Goal: Task Accomplishment & Management: Manage account settings

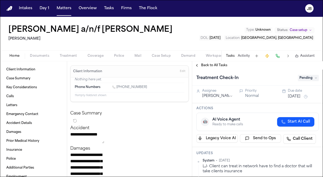
click at [93, 53] on button "Coverage" at bounding box center [95, 56] width 26 height 6
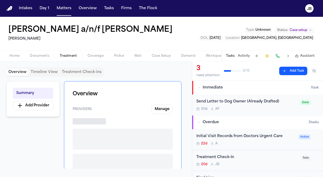
click at [61, 56] on span "Treatment" at bounding box center [68, 56] width 17 height 4
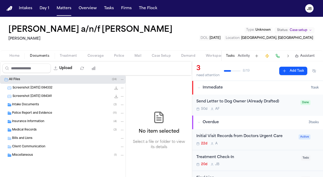
click at [44, 57] on span "Documents" at bounding box center [39, 56] width 19 height 4
click at [27, 103] on span "Intake Documents" at bounding box center [25, 105] width 27 height 4
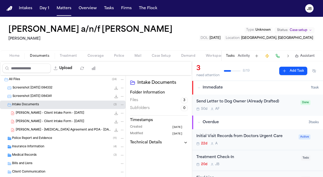
click at [44, 113] on span "[PERSON_NAME] - Client Intake Form - [DATE]" at bounding box center [50, 113] width 68 height 4
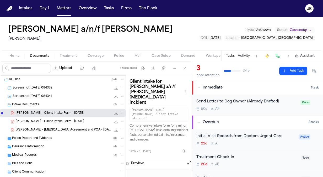
click at [189, 160] on button "Open preview" at bounding box center [189, 162] width 5 height 5
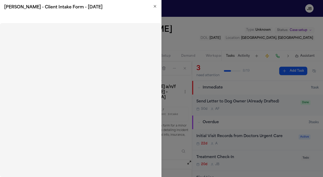
click at [152, 5] on h2 "L. Abdulle - Client Intake Form - 5.27.25" at bounding box center [80, 7] width 153 height 6
click at [155, 7] on icon "button" at bounding box center [155, 6] width 2 height 2
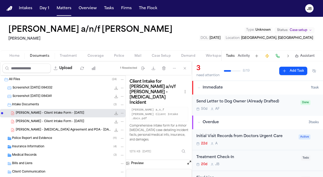
click at [37, 136] on span "Police Report and Evidence" at bounding box center [32, 138] width 40 height 4
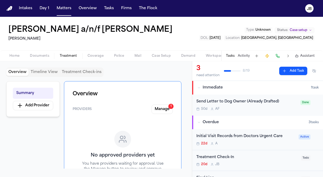
click at [61, 56] on span "Treatment" at bounding box center [68, 56] width 17 height 4
click at [29, 61] on div "Overview Timeline View Treatment Check-ins Summary Add Provider Overview Provid…" at bounding box center [96, 119] width 192 height 116
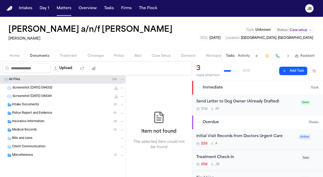
click at [39, 55] on span "Documents" at bounding box center [39, 56] width 19 height 4
click at [52, 134] on div "Bills and Liens" at bounding box center [63, 138] width 126 height 8
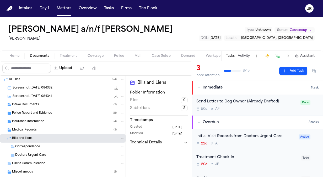
click at [56, 147] on div "Correspondence" at bounding box center [69, 146] width 109 height 5
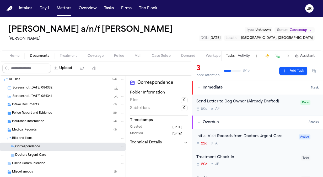
click at [35, 154] on span "Doctors Urgent Care" at bounding box center [30, 155] width 31 height 4
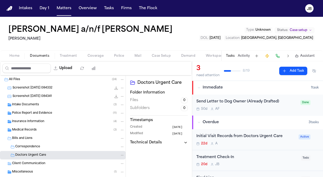
click at [46, 161] on div "Client Communication" at bounding box center [68, 163] width 113 height 5
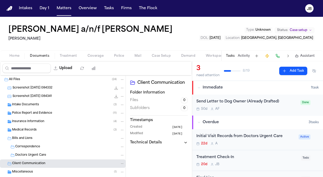
scroll to position [11, 0]
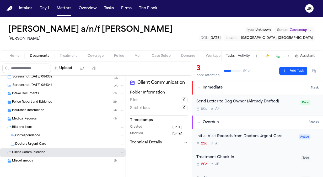
click at [55, 157] on div "Miscellaneous ( 1 )" at bounding box center [63, 161] width 126 height 8
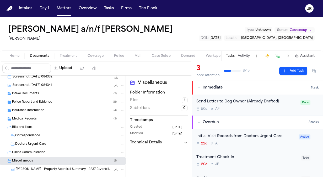
click at [89, 169] on span "A. Abdulle - Property Appraisal Summary - 2237 Razorbill Pl Conroe TX - Undated" at bounding box center [64, 169] width 96 height 4
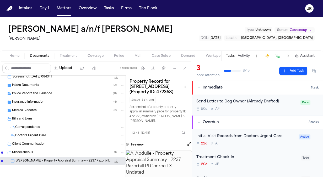
scroll to position [0, 0]
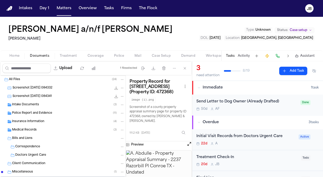
click at [38, 127] on div "Medical Records ( 3 )" at bounding box center [68, 129] width 113 height 5
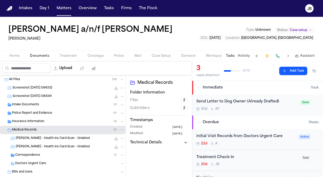
click at [42, 120] on span "Insurance Information" at bounding box center [28, 121] width 32 height 4
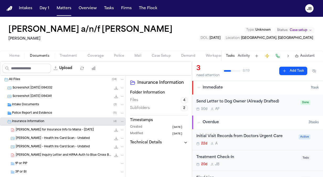
click at [45, 128] on span "L. Abdulle - Demand for Insurance Info to Maina - 5.30.25" at bounding box center [55, 130] width 78 height 4
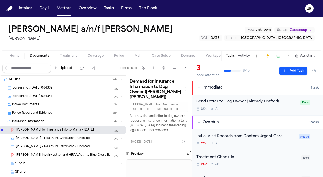
click at [189, 152] on button "Open preview" at bounding box center [189, 152] width 5 height 5
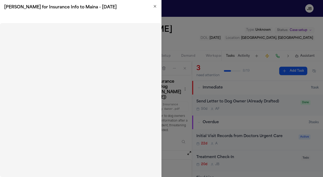
click at [154, 6] on icon "button" at bounding box center [155, 6] width 4 height 4
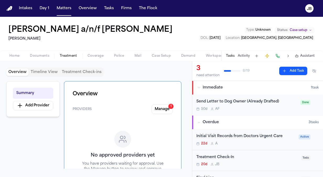
click at [71, 57] on span "Treatment" at bounding box center [68, 56] width 17 height 4
click at [92, 56] on span "Coverage" at bounding box center [96, 56] width 16 height 4
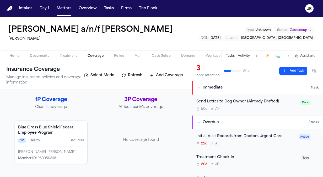
click at [44, 57] on span "Documents" at bounding box center [39, 56] width 19 height 4
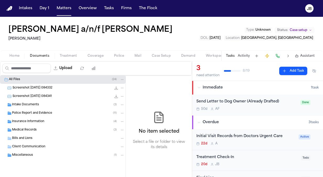
drag, startPoint x: 162, startPoint y: 29, endPoint x: 5, endPoint y: 27, distance: 156.8
click at [5, 27] on div "Ahmed Abdulle a/n/f Luqman Abdulle Hecht Type : Unknown Status: Case setup DOL …" at bounding box center [161, 34] width 323 height 34
copy h1 "Ahmed Abdulle a/n/f Luqman Abdulle"
click at [71, 119] on div "Insurance Information ( 4 )" at bounding box center [68, 121] width 113 height 5
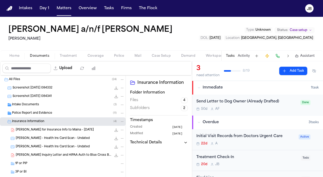
click at [67, 128] on span "L. Abdulle - Demand for Insurance Info to Maina - 5.30.25" at bounding box center [55, 130] width 78 height 4
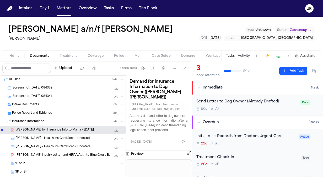
click at [68, 153] on span "L. Abdulle - Lien Inquiry Letter and HIPAA Auth to Blue Cross Blue Shield FEP -…" at bounding box center [64, 155] width 96 height 4
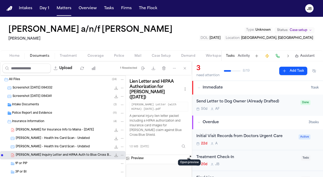
click at [190, 155] on button "Open preview" at bounding box center [189, 157] width 5 height 5
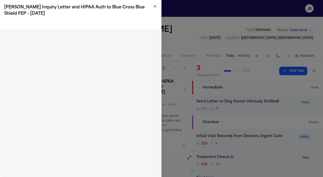
click at [155, 6] on icon "button" at bounding box center [155, 6] width 4 height 4
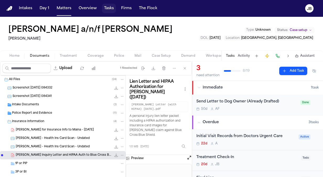
click at [102, 9] on button "Tasks" at bounding box center [109, 8] width 14 height 9
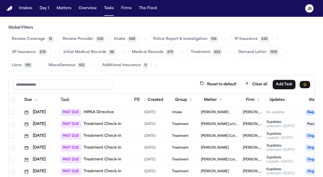
click at [217, 135] on span "Fanny Guerrero Rodriguez (Link to Jenny Guerrero Rodriguez)" at bounding box center [220, 136] width 38 height 4
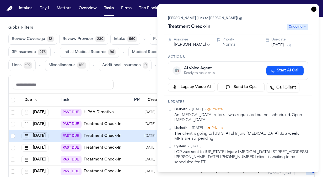
click at [190, 19] on link "Fanny Guerrero Rodriguez (Link to Jenny Guerrero Rodriguez)" at bounding box center [205, 18] width 74 height 4
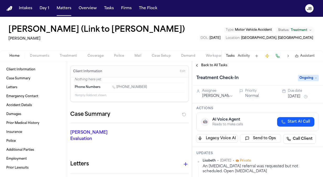
click at [42, 58] on span "Documents" at bounding box center [39, 56] width 19 height 4
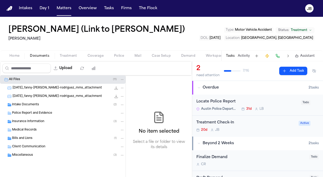
click at [57, 90] on div "2025-08-13_fanny-guerrero-rodriguez_mms_attachment 643.3 KB • JPG" at bounding box center [69, 87] width 112 height 5
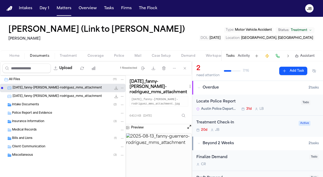
click at [68, 99] on span "2025-08-13_fanny-guerrero-rodriguez_mms_attachment" at bounding box center [57, 96] width 89 height 4
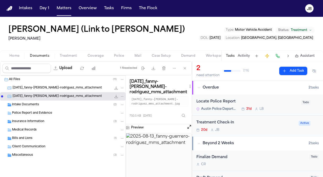
click at [60, 107] on div "Intake Documents ( 2 )" at bounding box center [68, 104] width 113 height 5
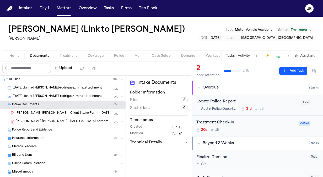
click at [114, 115] on icon "File: F. Guerrero Rodriguez - Client Intake Form - 6.23.25" at bounding box center [116, 113] width 4 height 4
click at [20, 61] on div "Home Documents Treatment Coverage Police Mail Case Setup Demand Workspaces Arti…" at bounding box center [161, 55] width 323 height 10
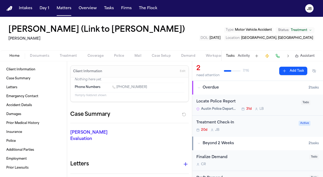
click at [17, 58] on span "Home" at bounding box center [14, 56] width 10 height 4
click at [181, 73] on span "Edit" at bounding box center [183, 71] width 6 height 4
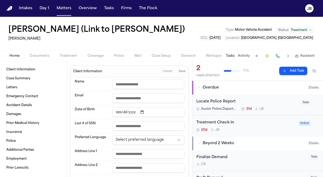
drag, startPoint x: 143, startPoint y: 101, endPoint x: 143, endPoint y: 69, distance: 32.0
click at [143, 89] on input "text" at bounding box center [148, 83] width 72 height 9
type input "*****"
type input "*********"
type input "**********"
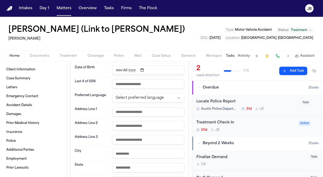
scroll to position [46, 0]
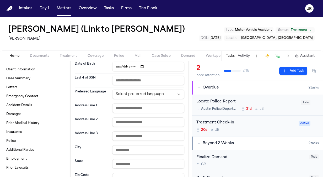
click at [123, 113] on input "text" at bounding box center [148, 107] width 72 height 9
paste input "**********"
drag, startPoint x: 130, startPoint y: 125, endPoint x: 215, endPoint y: 133, distance: 85.7
click at [215, 133] on div "**********" at bounding box center [161, 119] width 323 height 116
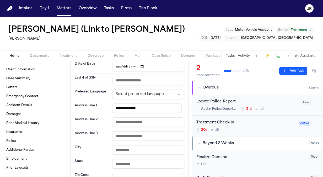
scroll to position [0, 0]
type input "**********"
click at [143, 154] on input "text" at bounding box center [148, 149] width 72 height 9
type input "**********"
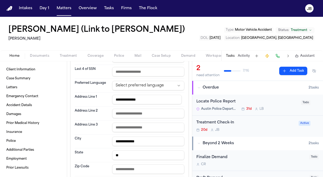
type input "**"
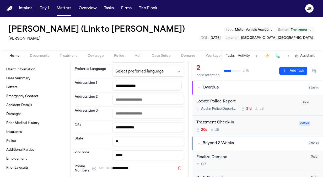
type input "*****"
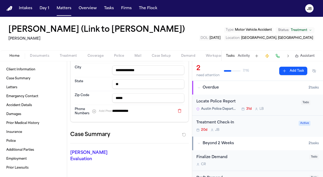
scroll to position [0, 0]
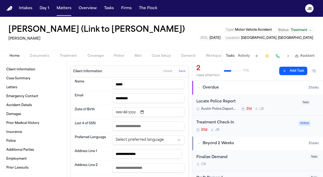
click at [179, 73] on span "Save" at bounding box center [182, 71] width 7 height 4
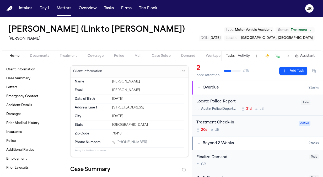
click at [235, 31] on span "Motor Vehicle Accident" at bounding box center [253, 29] width 37 height 3
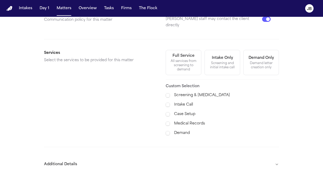
scroll to position [146, 0]
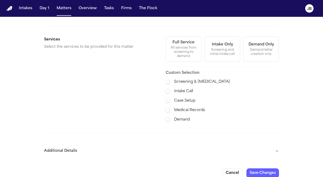
click at [276, 144] on button "Additional Details" at bounding box center [161, 151] width 235 height 14
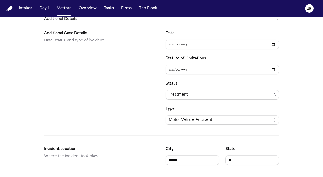
scroll to position [275, 0]
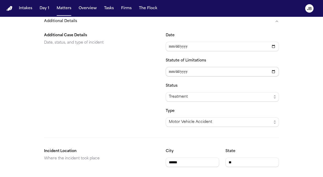
click at [167, 67] on input "Statute of Limitations" at bounding box center [222, 71] width 113 height 9
type input "**********"
click at [142, 103] on div "Additional Case Details Date, status, and type of incident" at bounding box center [100, 79] width 113 height 94
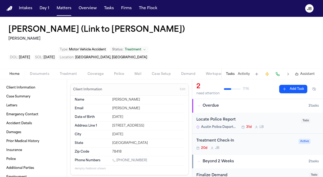
drag, startPoint x: 147, startPoint y: 158, endPoint x: 117, endPoint y: 158, distance: 29.9
click at [117, 158] on div "1 (737) 900-4629" at bounding box center [148, 160] width 72 height 5
copy link "(737) 900-4629"
click at [91, 71] on button "Coverage" at bounding box center [95, 74] width 26 height 6
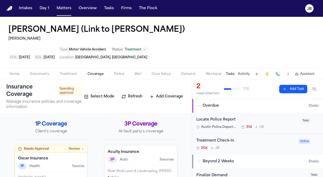
click at [73, 72] on span "Treatment" at bounding box center [68, 74] width 17 height 4
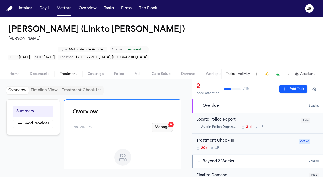
click at [162, 130] on button "Manage 4" at bounding box center [162, 126] width 21 height 9
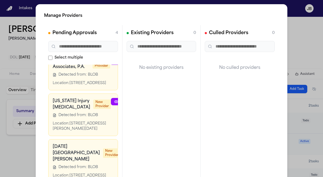
scroll to position [144, 0]
click at [87, 121] on div "Location: [STREET_ADDRESS][PERSON_NAME][DATE]" at bounding box center [82, 126] width 58 height 10
click at [64, 98] on h3 "[US_STATE] Injury [MEDICAL_DATA]" at bounding box center [72, 104] width 38 height 13
click at [124, 145] on icon at bounding box center [126, 147] width 4 height 4
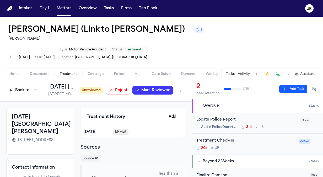
click at [152, 92] on span "Mark Reviewed" at bounding box center [155, 90] width 29 height 5
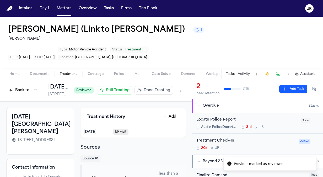
click at [15, 88] on button "Back to List" at bounding box center [22, 90] width 33 height 8
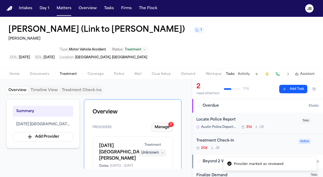
click at [164, 125] on button "Manage 3" at bounding box center [162, 126] width 21 height 9
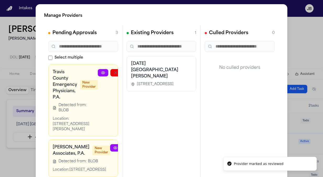
click at [95, 83] on span "New Provider" at bounding box center [89, 84] width 18 height 9
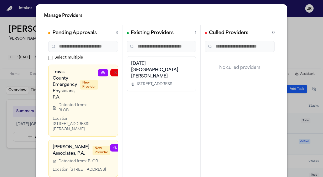
click at [102, 71] on icon at bounding box center [103, 73] width 4 height 4
click at [110, 149] on link at bounding box center [115, 147] width 10 height 7
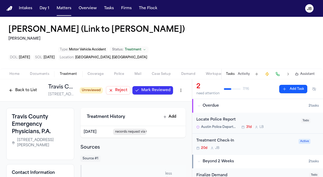
click at [155, 88] on span "Mark Reviewed" at bounding box center [155, 90] width 29 height 5
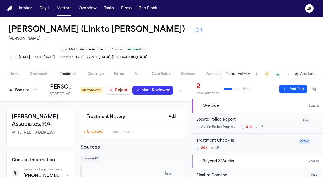
click at [146, 93] on span "Mark Reviewed" at bounding box center [155, 90] width 29 height 5
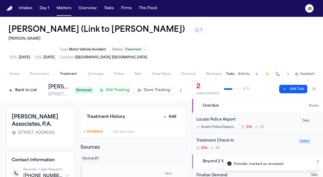
click at [21, 89] on button "Back to List" at bounding box center [22, 90] width 33 height 8
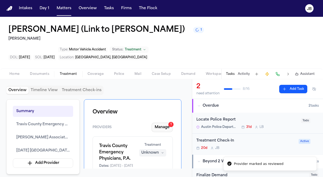
click at [161, 126] on button "Manage 1" at bounding box center [162, 126] width 21 height 9
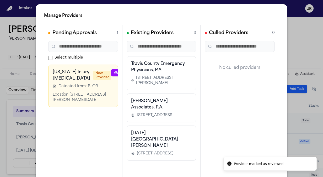
click at [80, 101] on div "Location: 4018A Weber Rd, Corpus Christi, TX 78411" at bounding box center [82, 97] width 58 height 10
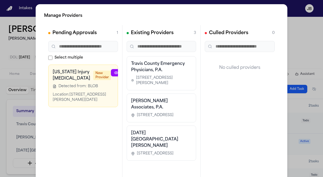
click at [111, 74] on link at bounding box center [116, 72] width 10 height 7
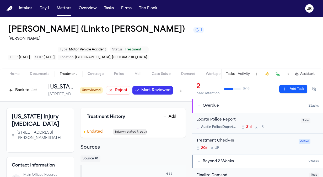
click at [149, 95] on div "Back to List Texas Injury Chiropractic 4018A Weber Rd, Corpus Christi, TX 78411…" at bounding box center [95, 90] width 179 height 14
click at [153, 90] on span "Mark Reviewed" at bounding box center [155, 90] width 29 height 5
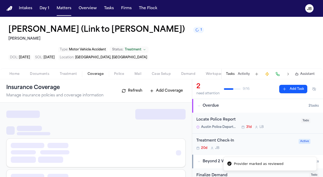
click at [98, 72] on span "Coverage" at bounding box center [96, 74] width 16 height 4
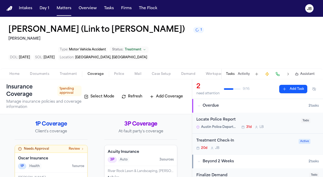
click at [18, 73] on span "Home" at bounding box center [14, 74] width 10 height 4
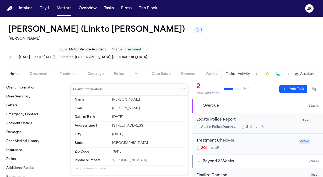
drag, startPoint x: 130, startPoint y: 160, endPoint x: 117, endPoint y: 158, distance: 12.2
click at [117, 158] on div "1 (737) 900-4629" at bounding box center [148, 160] width 72 height 5
copy link "(737) 900-4629"
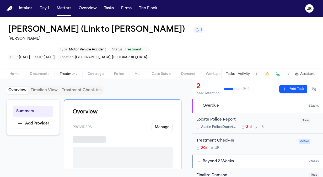
click at [67, 72] on span "Treatment" at bounding box center [68, 74] width 17 height 4
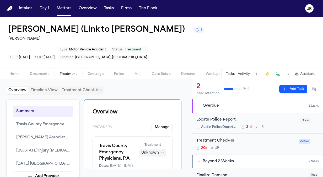
scroll to position [9, 0]
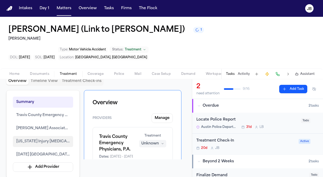
click at [42, 138] on span "[US_STATE] Injury [MEDICAL_DATA]" at bounding box center [43, 141] width 54 height 6
click at [41, 142] on span "[US_STATE] Injury [MEDICAL_DATA]" at bounding box center [43, 141] width 54 height 6
click at [26, 77] on button "Documents" at bounding box center [40, 74] width 30 height 6
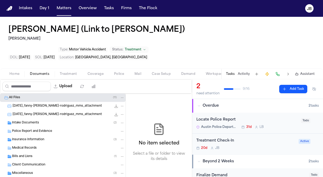
click at [18, 74] on span "Home" at bounding box center [14, 74] width 10 height 4
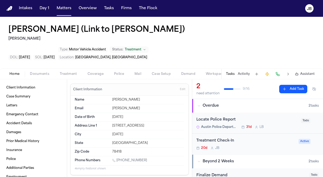
click at [180, 88] on span "Edit" at bounding box center [183, 90] width 6 height 4
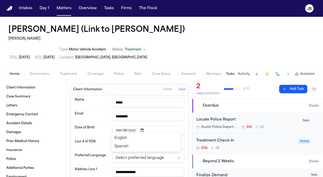
click at [148, 158] on html "**********" at bounding box center [161, 88] width 323 height 177
click at [179, 88] on span "Save" at bounding box center [182, 90] width 7 height 4
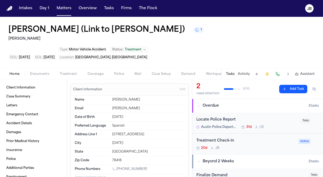
click at [121, 77] on span "button" at bounding box center [119, 77] width 16 height 1
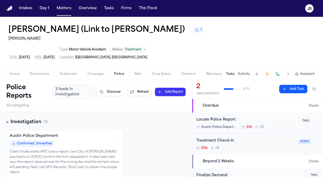
click at [41, 74] on span "Documents" at bounding box center [39, 74] width 19 height 4
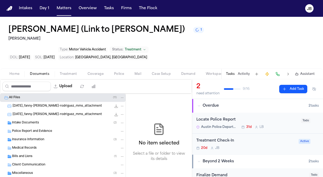
click at [35, 132] on span "Police Report and Evidence" at bounding box center [32, 131] width 40 height 4
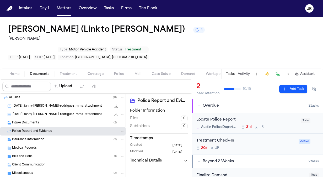
click at [249, 74] on button "Activity" at bounding box center [244, 74] width 12 height 4
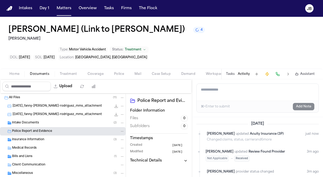
click at [223, 92] on textarea "Add a note to this matter" at bounding box center [258, 92] width 122 height 17
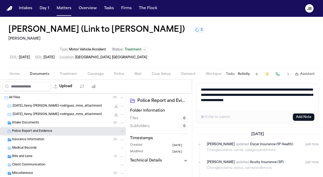
type textarea "**********"
click at [300, 113] on button "Add Note" at bounding box center [304, 116] width 22 height 7
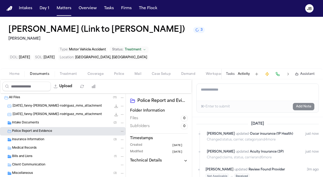
click at [233, 76] on button "Tasks" at bounding box center [230, 74] width 9 height 4
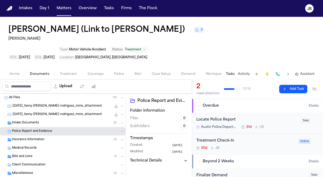
click at [255, 144] on div "Treatment Check-In 20d J B" at bounding box center [245, 144] width 99 height 12
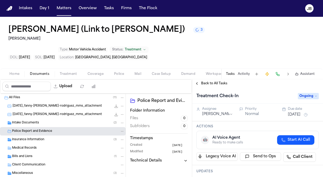
click at [214, 112] on html "Intakes Day 1 Matters Overview Tasks Firms The Flock JB Fanny Guerrero Rodrigue…" at bounding box center [161, 88] width 323 height 177
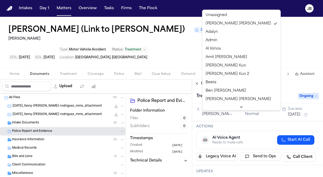
scroll to position [159, 0]
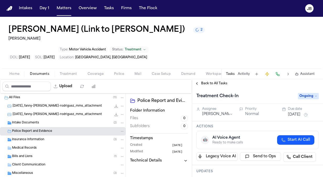
click at [189, 56] on div "Fanny Guerrero Rodriguez (Link to Jenny Guerrero Rodriguez) 2 Hecht Type : Moto…" at bounding box center [161, 43] width 323 height 52
click at [62, 8] on button "Matters" at bounding box center [64, 8] width 19 height 9
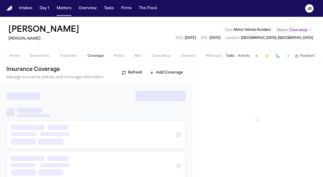
click at [91, 57] on span "Coverage" at bounding box center [96, 56] width 16 height 4
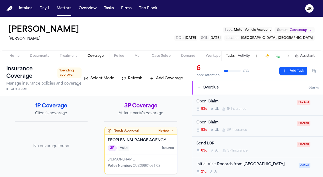
click at [73, 56] on span "Treatment" at bounding box center [68, 56] width 17 height 4
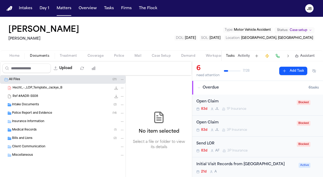
click at [46, 54] on span "Documents" at bounding box center [39, 56] width 19 height 4
click at [280, 103] on div "Open Claim" at bounding box center [244, 102] width 97 height 6
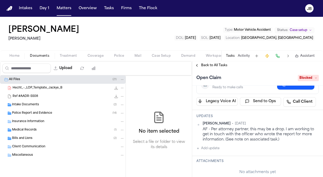
scroll to position [39, 0]
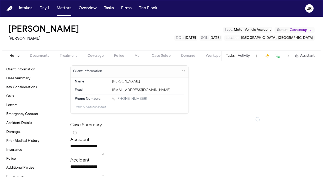
click at [15, 54] on span "Home" at bounding box center [14, 56] width 10 height 4
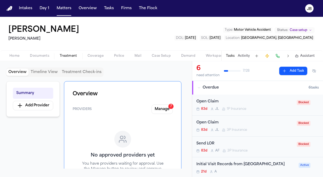
click at [66, 59] on span "button" at bounding box center [69, 58] width 24 height 1
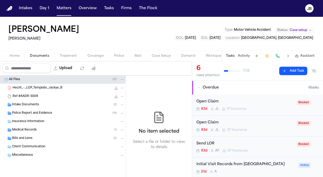
click at [44, 56] on span "Documents" at bounding box center [39, 56] width 19 height 4
click at [13, 54] on span "Home" at bounding box center [14, 56] width 10 height 4
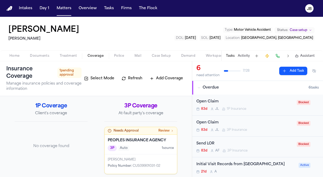
click at [95, 55] on span "Coverage" at bounding box center [96, 56] width 16 height 4
click at [36, 51] on div "Home Documents Treatment Coverage Police Mail Case Setup Demand Workspaces Arti…" at bounding box center [161, 55] width 323 height 10
click at [36, 52] on div "Home Documents Treatment Coverage Police Mail Case Setup Demand Workspaces Arti…" at bounding box center [161, 55] width 323 height 10
click at [34, 56] on span "Documents" at bounding box center [39, 56] width 19 height 4
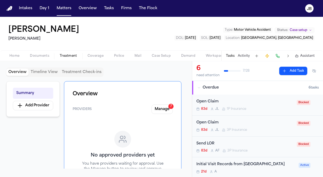
click at [43, 56] on span "Documents" at bounding box center [39, 56] width 19 height 4
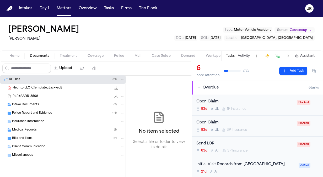
click at [37, 120] on span "Insurance Information" at bounding box center [28, 121] width 32 height 4
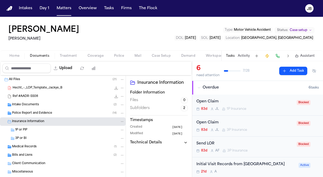
click at [34, 126] on div "1P or PIP" at bounding box center [63, 130] width 126 height 8
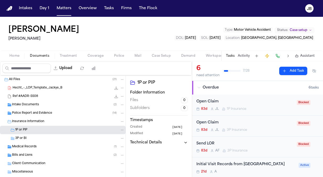
click at [31, 139] on div "3P or BI" at bounding box center [69, 138] width 109 height 5
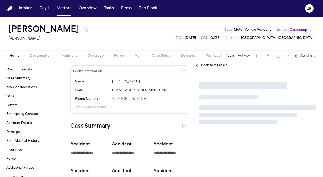
type textarea "*"
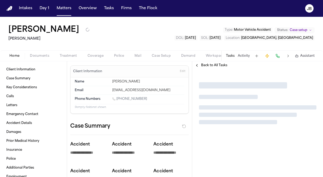
type textarea "*"
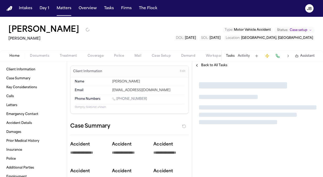
type textarea "*"
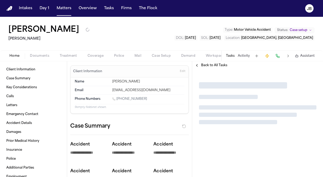
type textarea "*"
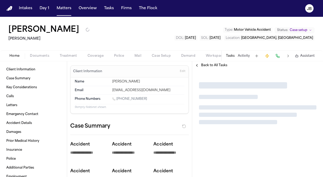
type textarea "*"
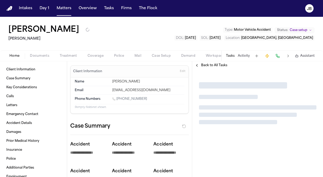
type textarea "*"
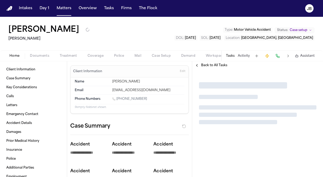
type textarea "*"
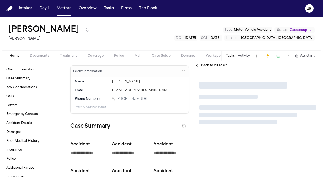
type textarea "*"
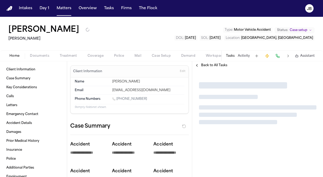
type textarea "*"
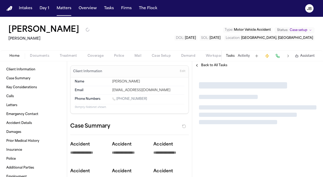
type textarea "*"
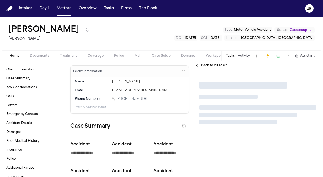
type textarea "*"
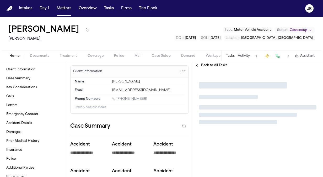
type textarea "*"
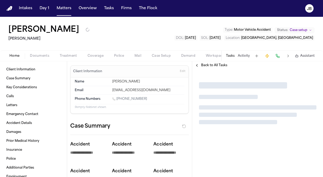
type textarea "*"
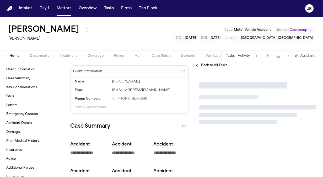
type textarea "*"
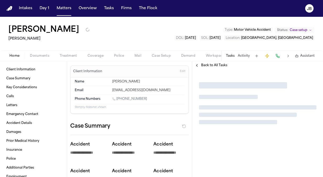
type textarea "*"
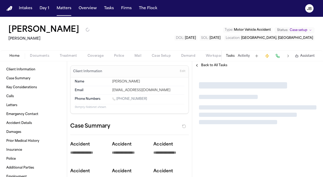
type textarea "*"
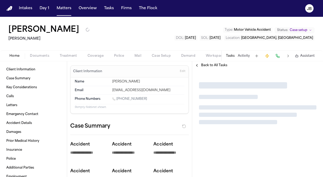
type textarea "*"
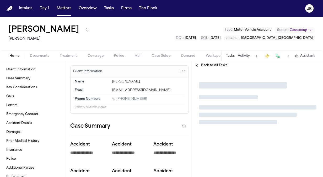
type textarea "*"
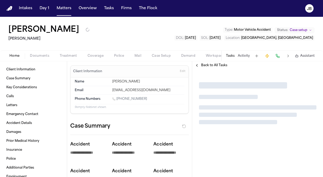
type textarea "*"
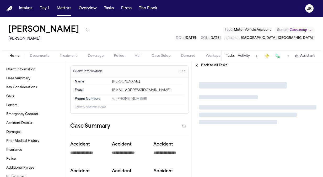
type textarea "*"
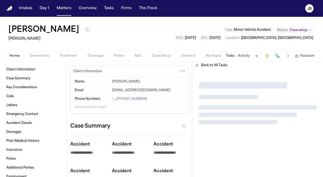
type textarea "*"
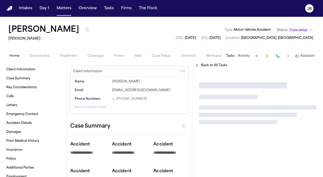
type textarea "*"
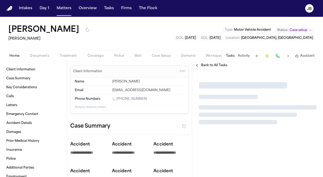
type textarea "*"
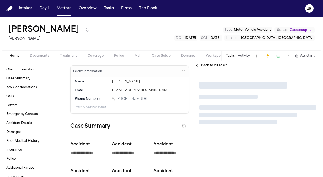
type textarea "*"
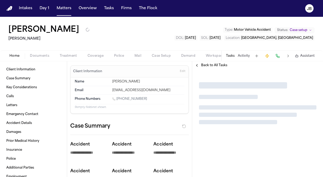
type textarea "*"
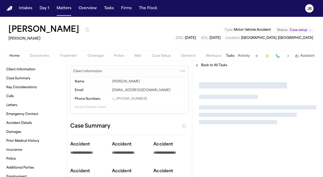
type textarea "*"
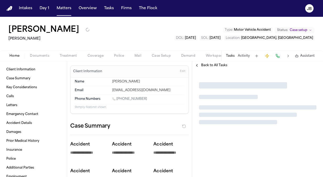
type textarea "*"
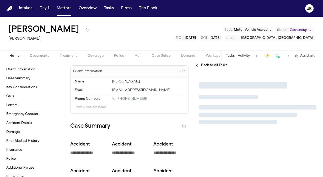
type textarea "*"
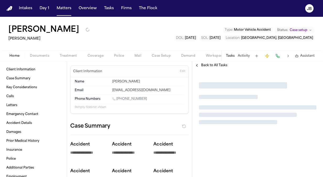
type textarea "*"
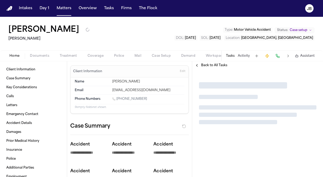
type textarea "*"
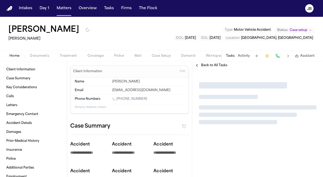
type textarea "*"
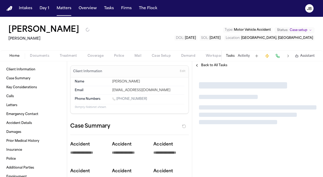
type textarea "*"
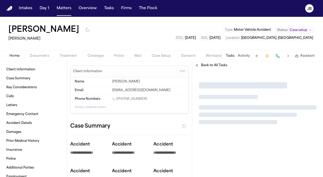
type textarea "*"
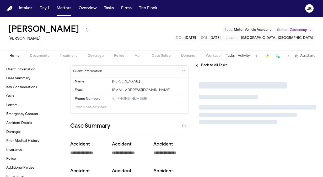
type textarea "*"
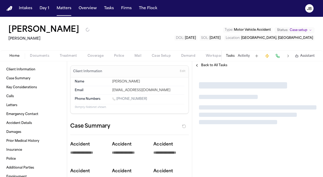
type textarea "*"
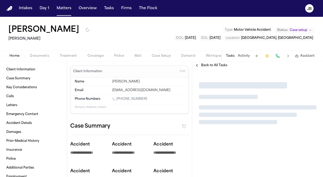
type textarea "*"
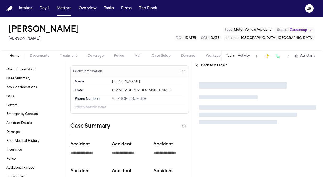
type textarea "*"
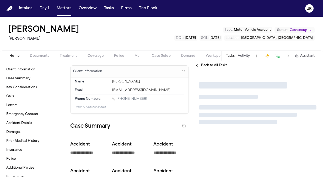
type textarea "*"
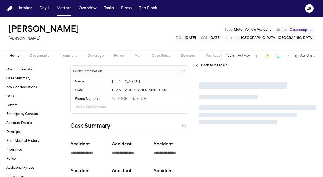
type textarea "*"
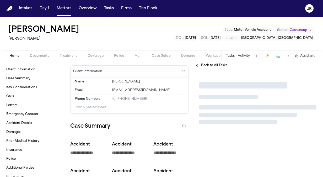
type textarea "*"
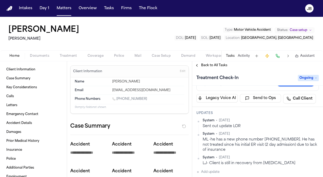
scroll to position [49, 0]
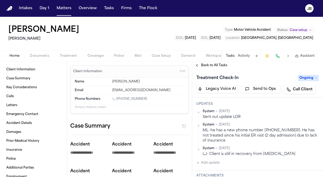
click at [243, 56] on button "Activity" at bounding box center [244, 56] width 12 height 4
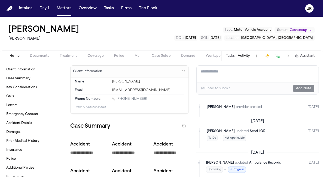
scroll to position [856, 0]
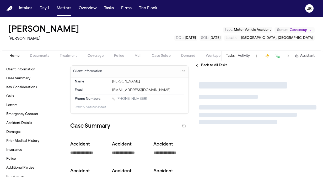
type textarea "*"
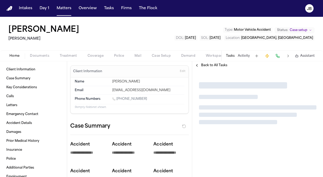
type textarea "*"
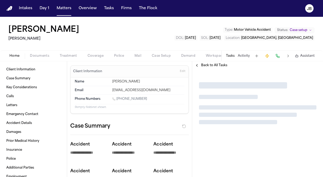
type textarea "*"
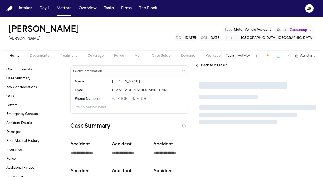
type textarea "*"
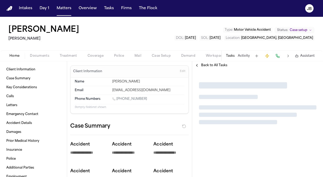
type textarea "*"
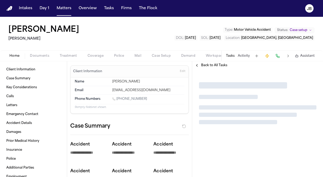
type textarea "*"
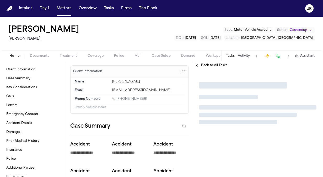
type textarea "*"
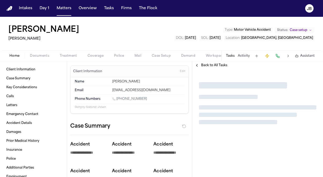
type textarea "*"
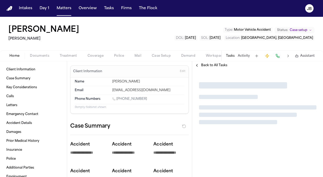
type textarea "*"
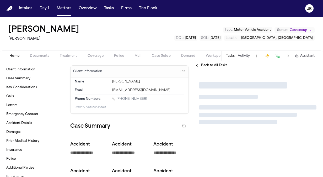
type textarea "*"
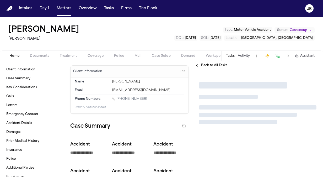
type textarea "*"
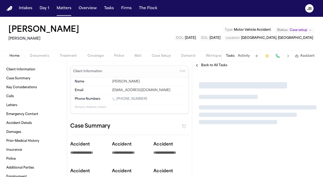
type textarea "*"
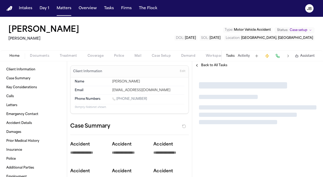
type textarea "*"
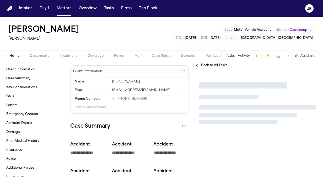
type textarea "*"
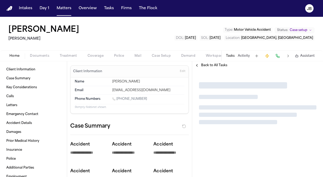
type textarea "*"
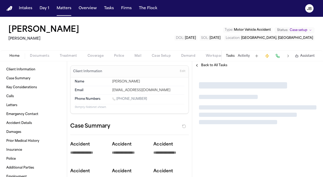
type textarea "*"
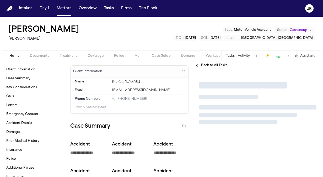
type textarea "*"
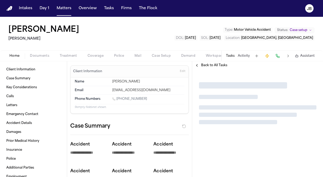
type textarea "*"
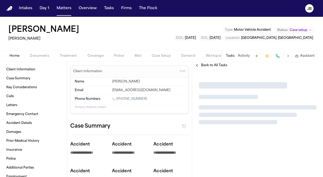
type textarea "*"
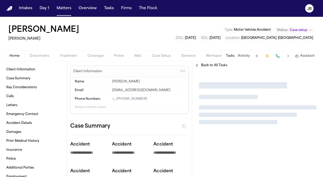
type textarea "*"
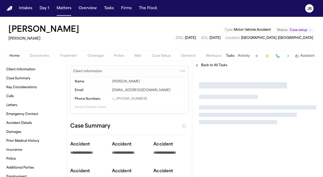
type textarea "*"
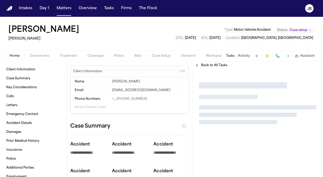
type textarea "*"
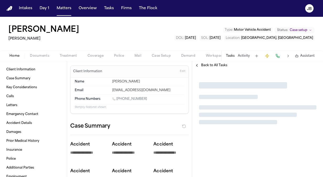
type textarea "*"
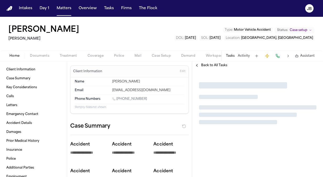
type textarea "*"
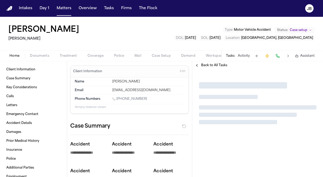
type textarea "*"
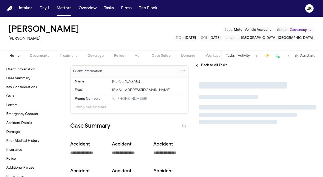
type textarea "*"
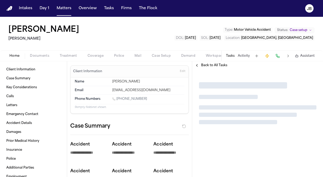
type textarea "*"
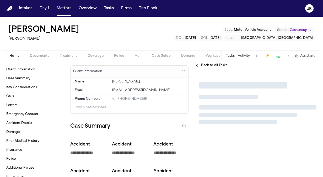
type textarea "*"
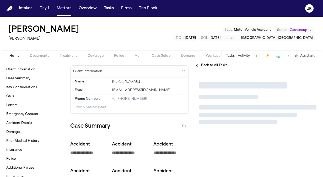
type textarea "*"
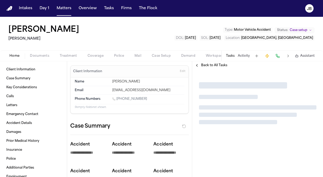
type textarea "*"
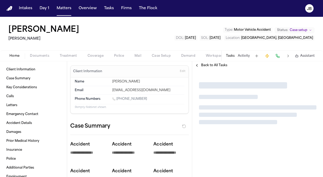
type textarea "*"
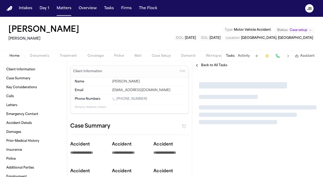
type textarea "*"
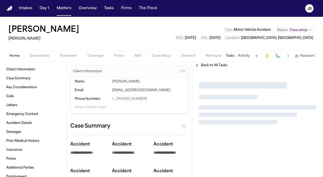
type textarea "*"
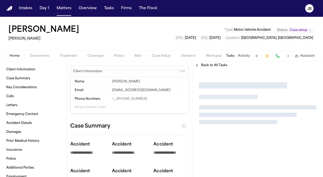
type textarea "*"
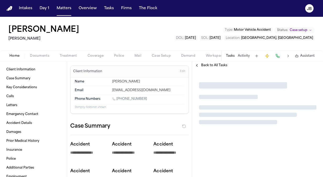
type textarea "*"
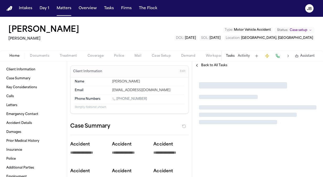
type textarea "*"
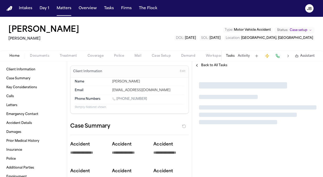
type textarea "*"
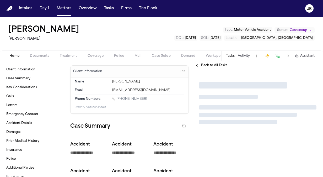
type textarea "*"
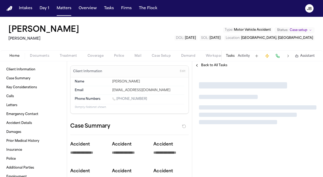
type textarea "*"
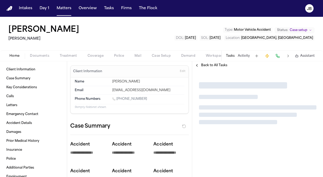
type textarea "*"
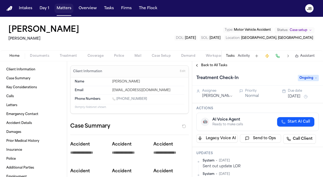
click at [69, 9] on button "Matters" at bounding box center [64, 8] width 19 height 9
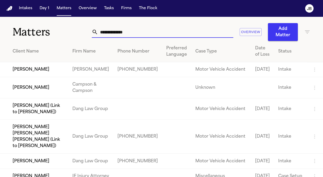
click at [133, 29] on input "text" at bounding box center [165, 32] width 135 height 12
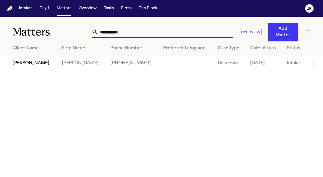
click at [28, 63] on td "Loretta Johnson" at bounding box center [29, 63] width 58 height 15
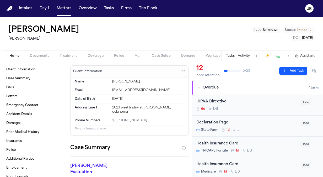
click at [36, 54] on span "Documents" at bounding box center [39, 56] width 19 height 4
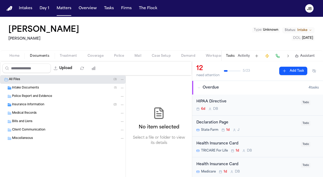
click at [70, 60] on div "Home Documents Treatment Coverage Police Mail Case Setup Demand Workspaces Arti…" at bounding box center [161, 55] width 323 height 10
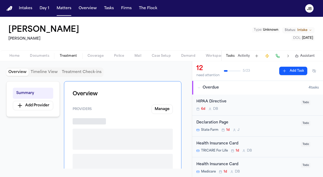
click at [77, 53] on button "Treatment" at bounding box center [69, 56] width 28 height 6
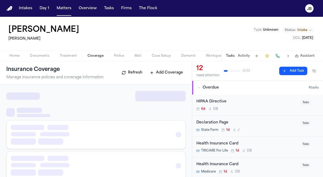
click at [101, 57] on span "Coverage" at bounding box center [96, 56] width 16 height 4
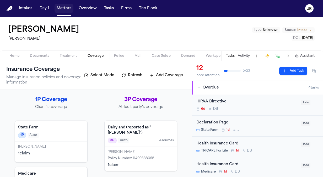
click at [63, 7] on button "Matters" at bounding box center [64, 8] width 19 height 9
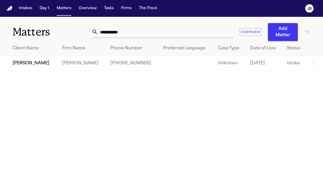
click at [106, 2] on nav "Intakes Day 1 Matters Overview Tasks Firms The Flock JB" at bounding box center [161, 8] width 323 height 17
click at [108, 10] on button "Tasks" at bounding box center [109, 8] width 14 height 9
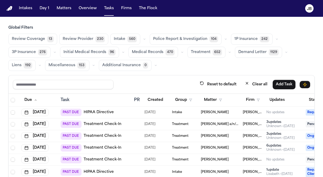
click at [209, 134] on span "[PERSON_NAME]" at bounding box center [215, 136] width 28 height 4
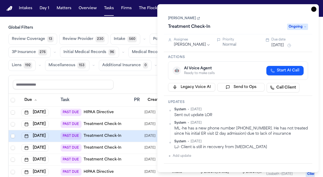
click at [183, 18] on link "[PERSON_NAME]" at bounding box center [184, 18] width 32 height 4
click at [313, 10] on icon "button" at bounding box center [313, 9] width 5 height 5
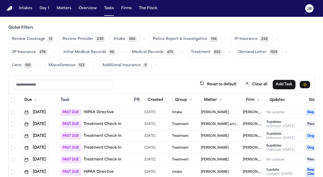
click at [212, 147] on span "Steve Gomez" at bounding box center [215, 148] width 28 height 4
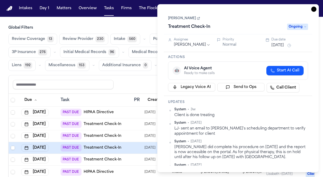
click at [185, 18] on link "Steve Gomez" at bounding box center [184, 18] width 32 height 4
click at [300, 28] on span "Ongoing" at bounding box center [297, 27] width 21 height 6
click at [290, 47] on div "Complete" at bounding box center [296, 48] width 44 height 6
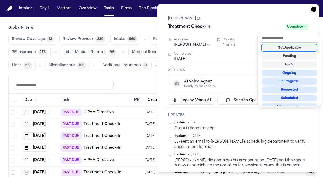
click at [313, 7] on div "Task Details Steve Gomez Treatment Check-In Complete Assignee Jessica Barrett P…" at bounding box center [238, 88] width 162 height 168
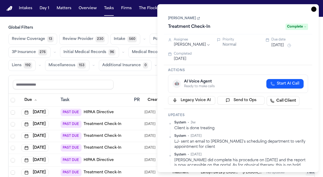
click at [313, 8] on icon "button" at bounding box center [313, 9] width 5 height 5
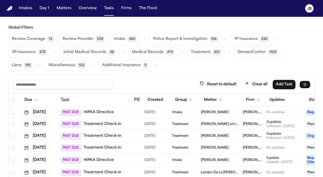
click at [228, 147] on div "Tamer Samuel" at bounding box center [220, 148] width 38 height 4
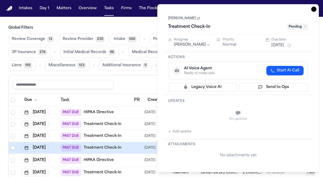
click at [302, 26] on span "Pending" at bounding box center [297, 27] width 21 height 6
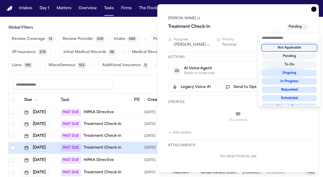
click at [279, 49] on div "Not Applicable" at bounding box center [289, 48] width 55 height 6
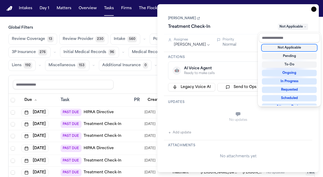
click at [312, 10] on div "Task Details Tamer Samuel Treatment Check-In Not Applicable Assignee Jessica Ba…" at bounding box center [238, 88] width 162 height 168
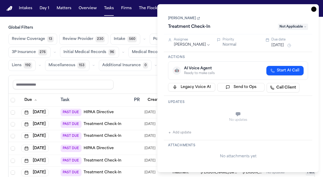
click at [311, 9] on icon "button" at bounding box center [313, 9] width 5 height 5
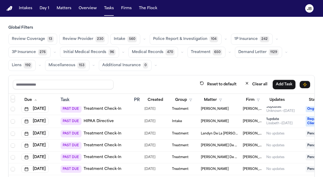
scroll to position [30, 0]
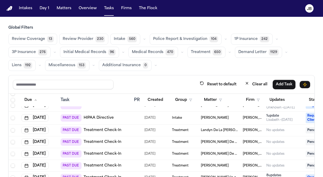
click at [212, 116] on span "[PERSON_NAME]" at bounding box center [215, 118] width 28 height 4
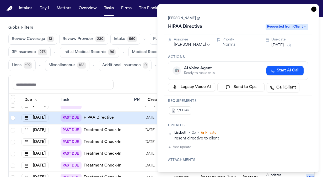
click at [180, 19] on link "[PERSON_NAME]" at bounding box center [184, 18] width 32 height 4
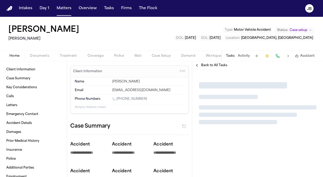
type textarea "*"
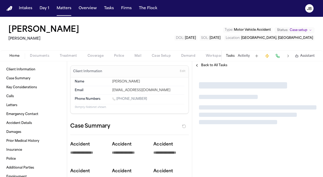
type textarea "*"
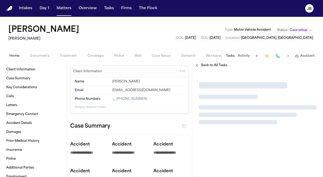
type textarea "*"
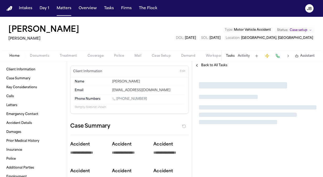
type textarea "*"
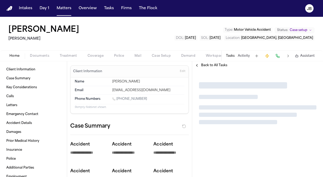
type textarea "*"
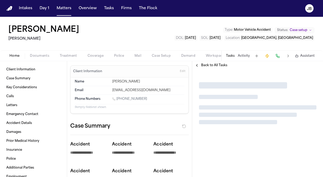
type textarea "*"
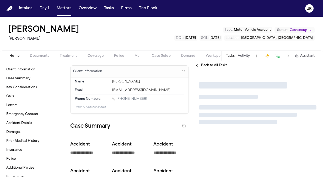
type textarea "*"
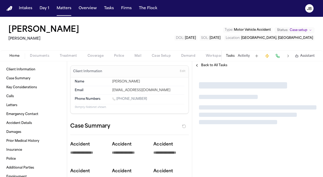
type textarea "*"
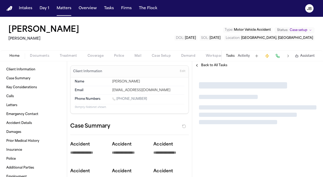
type textarea "*"
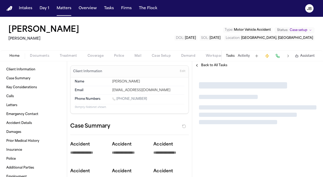
type textarea "*"
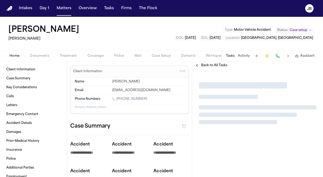
type textarea "*"
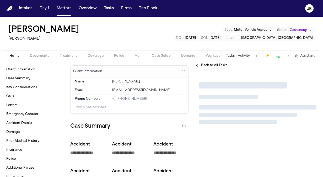
type textarea "*"
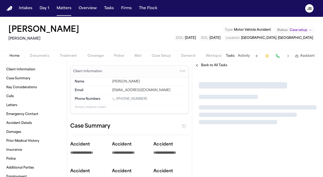
type textarea "*"
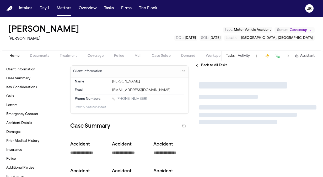
type textarea "*"
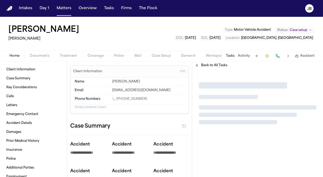
type textarea "*"
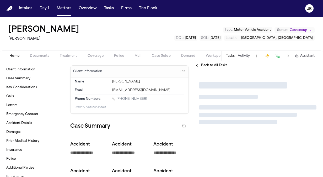
type textarea "*"
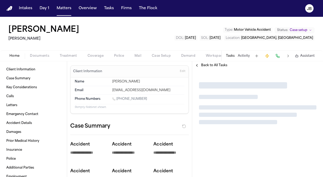
type textarea "*"
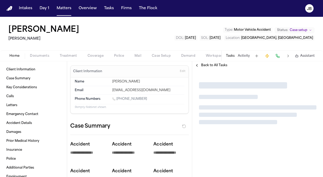
type textarea "*"
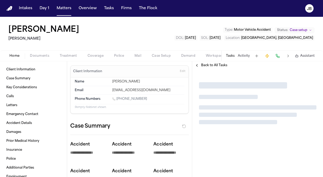
type textarea "*"
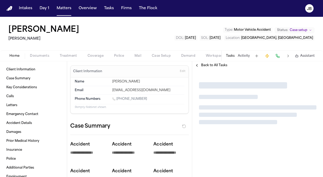
type textarea "*"
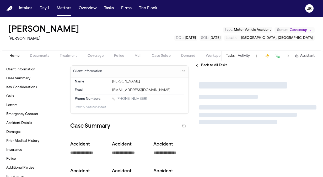
type textarea "*"
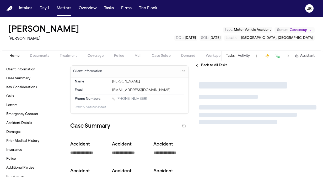
type textarea "*"
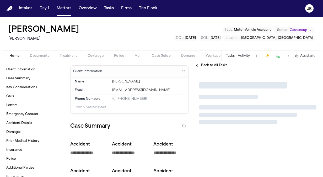
type textarea "*"
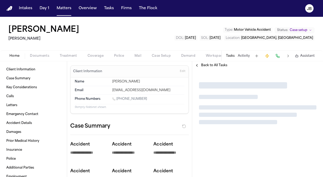
type textarea "*"
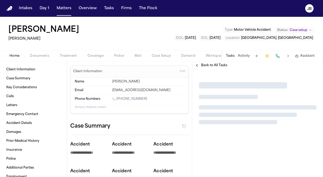
type textarea "*"
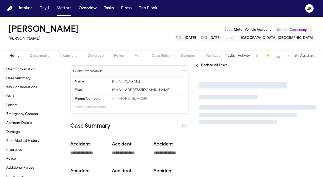
type textarea "*"
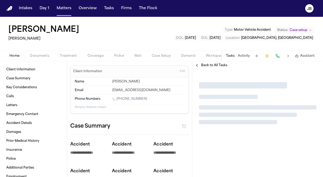
type textarea "*"
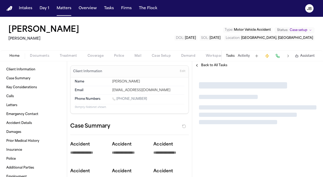
type textarea "*"
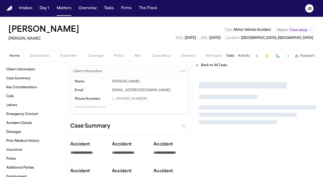
type textarea "*"
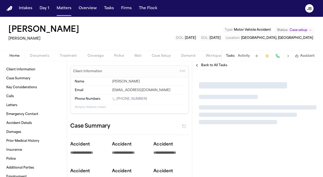
type textarea "*"
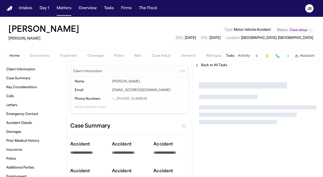
type textarea "*"
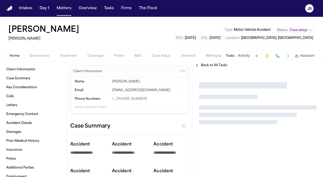
type textarea "*"
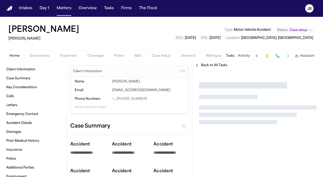
type textarea "*"
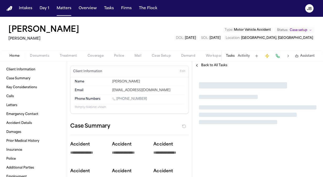
type textarea "*"
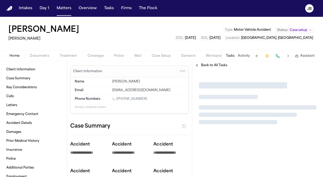
type textarea "*"
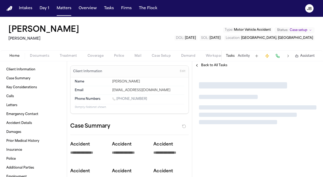
type textarea "*"
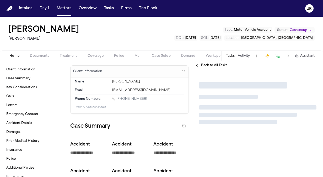
type textarea "*"
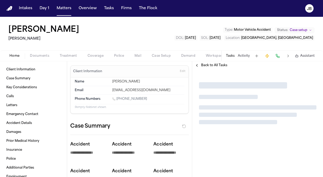
type textarea "*"
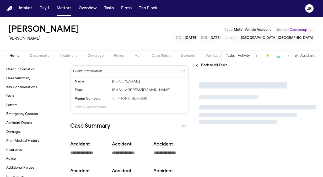
type textarea "*"
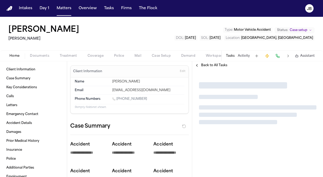
type textarea "*"
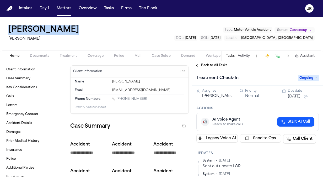
drag, startPoint x: 75, startPoint y: 28, endPoint x: 0, endPoint y: 23, distance: 75.2
click at [0, 23] on div "Jackye Benton Hecht Type : Motor Vehicle Accident Status: Case setup DOL : 2025…" at bounding box center [161, 34] width 323 height 34
copy h1 "[PERSON_NAME]"
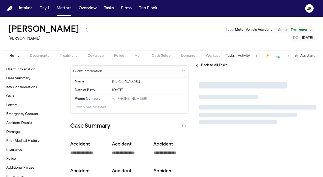
type textarea "*"
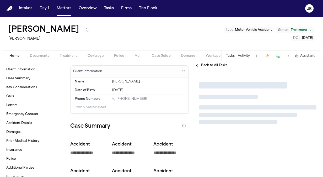
type textarea "*"
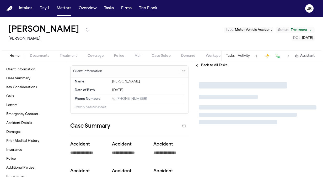
type textarea "*"
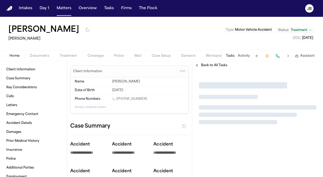
type textarea "*"
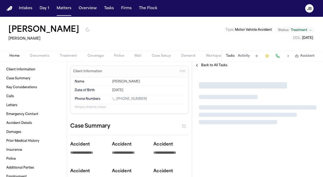
type textarea "*"
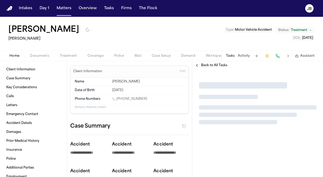
type textarea "*"
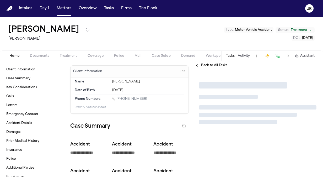
type textarea "*"
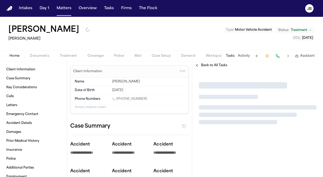
type textarea "*"
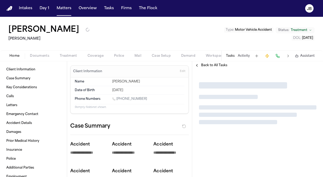
type textarea "*"
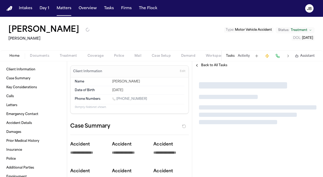
type textarea "*"
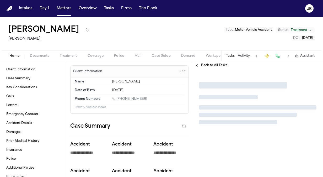
type textarea "*"
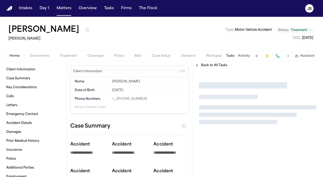
type textarea "*"
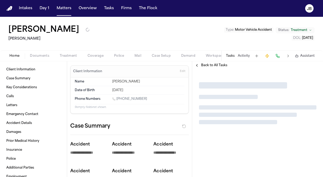
type textarea "*"
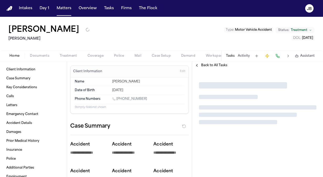
type textarea "*"
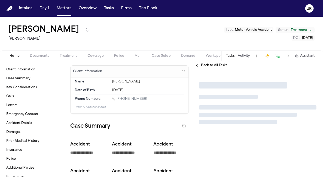
type textarea "*"
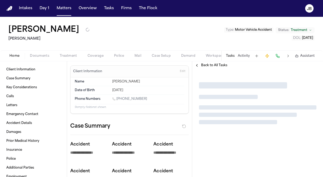
type textarea "*"
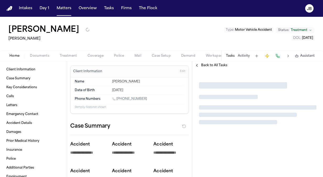
type textarea "*"
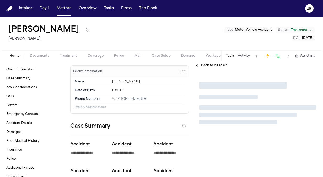
type textarea "*"
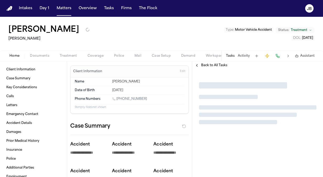
type textarea "*"
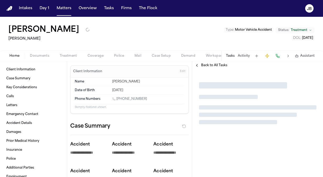
type textarea "*"
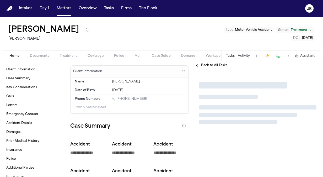
type textarea "*"
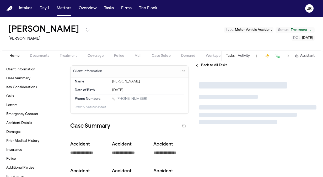
type textarea "*"
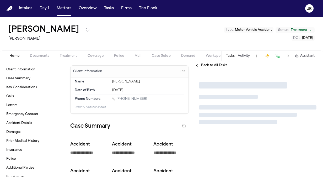
type textarea "*"
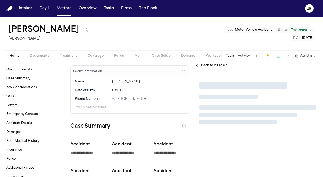
type textarea "*"
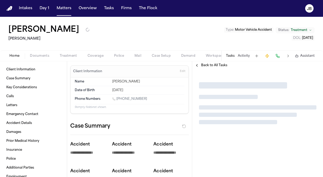
type textarea "*"
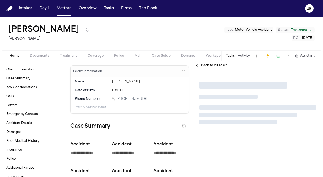
type textarea "*"
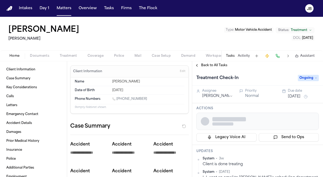
type textarea "*"
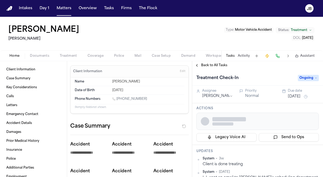
type textarea "*"
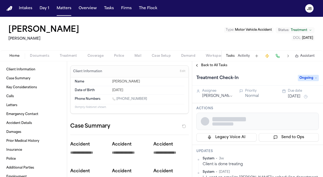
type textarea "*"
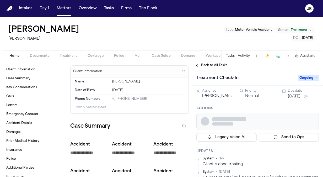
type textarea "*"
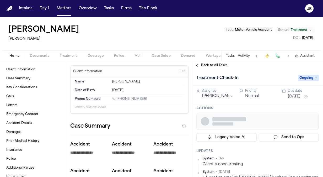
type textarea "*"
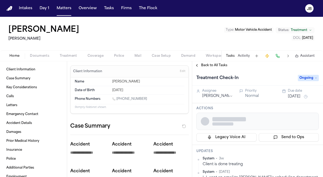
type textarea "*"
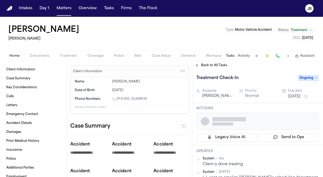
type textarea "*"
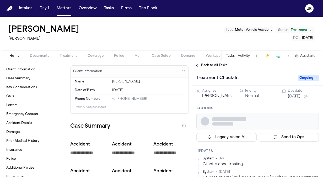
type textarea "*"
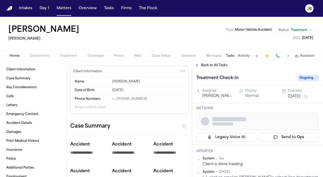
type textarea "*"
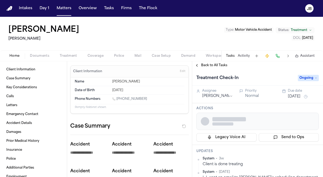
type textarea "*"
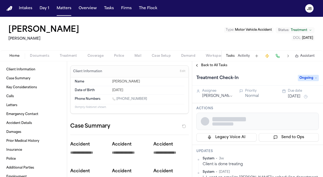
type textarea "*"
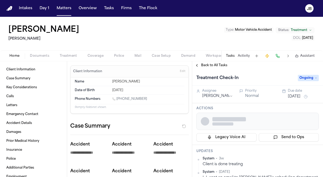
type textarea "*"
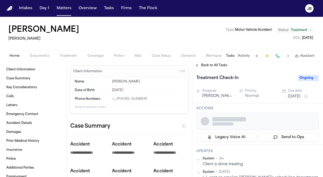
type textarea "*"
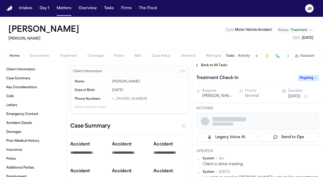
type textarea "*"
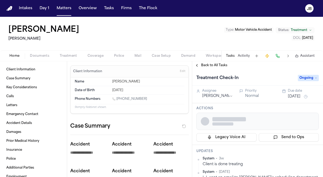
type textarea "*"
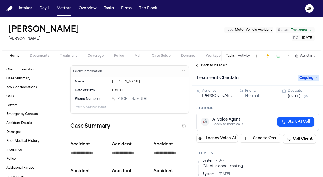
click at [91, 55] on span "Coverage" at bounding box center [96, 56] width 16 height 4
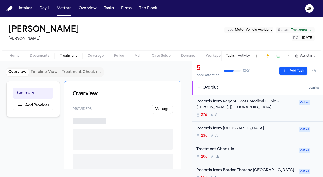
click at [76, 54] on span "Treatment" at bounding box center [68, 56] width 17 height 4
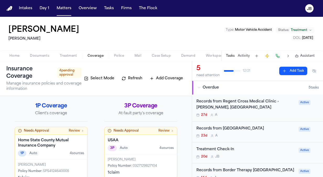
click at [95, 56] on span "Coverage" at bounding box center [96, 56] width 16 height 4
click at [245, 55] on button "Activity" at bounding box center [244, 56] width 12 height 4
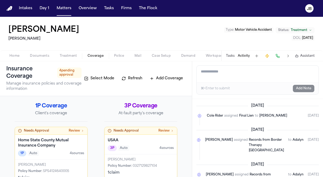
click at [37, 56] on span "Documents" at bounding box center [39, 56] width 19 height 4
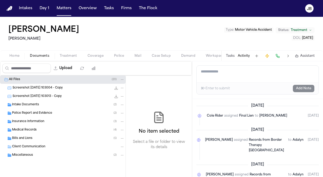
click at [30, 132] on div "Medical Records ( 4 )" at bounding box center [63, 130] width 126 height 8
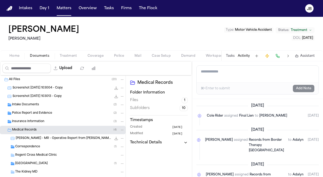
click at [71, 138] on span "S. Gomez - MR - Operative Report from Dr. DuRussel - 6.12.25" at bounding box center [64, 138] width 96 height 4
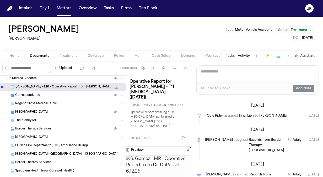
scroll to position [51, 0]
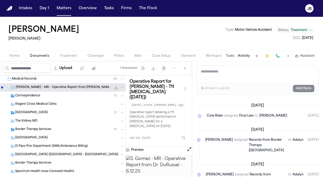
click at [30, 96] on span "Correspondence" at bounding box center [27, 96] width 25 height 4
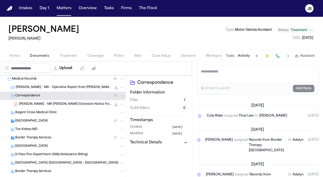
click at [34, 114] on span "Regent Cross Medical Clinic" at bounding box center [36, 112] width 42 height 4
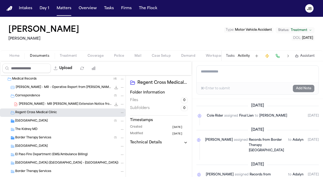
click at [34, 121] on span "El Paso Pain Center" at bounding box center [31, 121] width 33 height 4
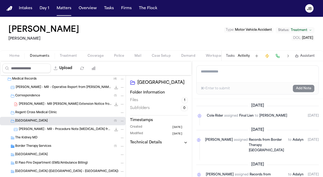
click at [34, 134] on div "The Kidney MD" at bounding box center [63, 137] width 126 height 8
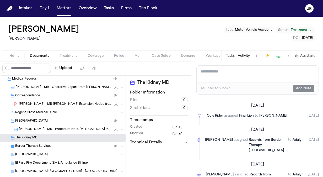
click at [42, 149] on div "Border Therapy Services ( 1 )" at bounding box center [63, 146] width 126 height 8
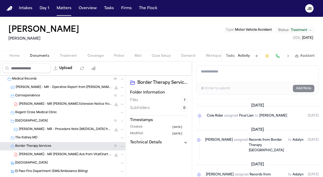
click at [42, 161] on span "Del Sol Medical Center" at bounding box center [31, 163] width 33 height 4
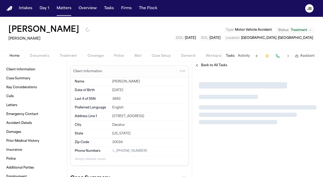
type textarea "*"
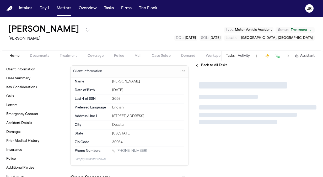
type textarea "*"
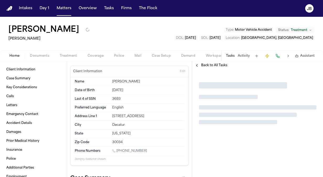
type textarea "*"
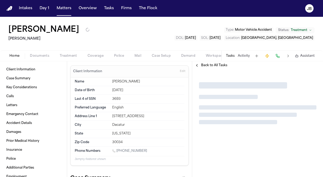
type textarea "*"
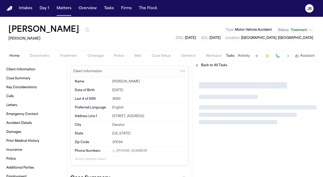
type textarea "*"
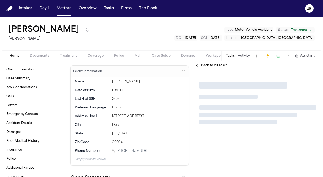
type textarea "*"
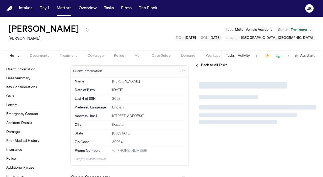
type textarea "*"
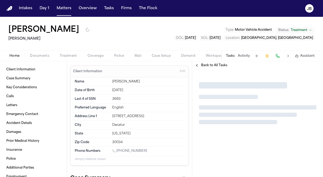
type textarea "*"
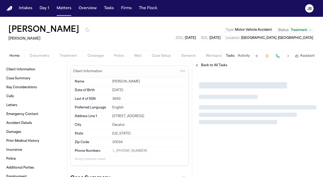
type textarea "*"
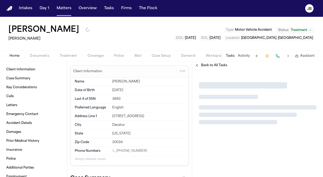
type textarea "*"
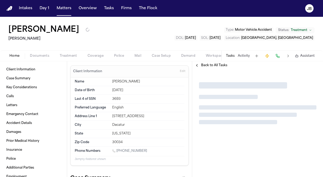
type textarea "*"
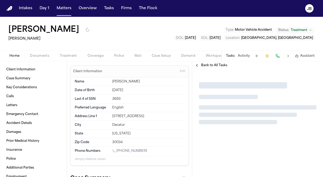
type textarea "*"
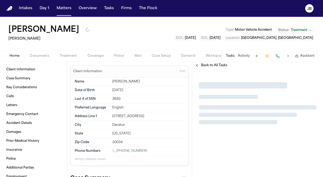
type textarea "*"
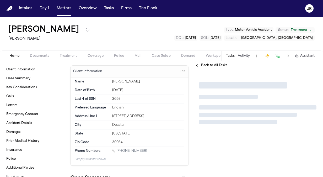
type textarea "*"
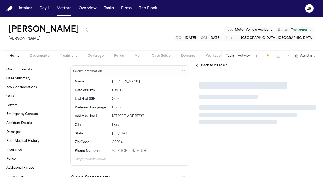
type textarea "*"
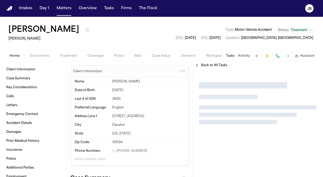
type textarea "*"
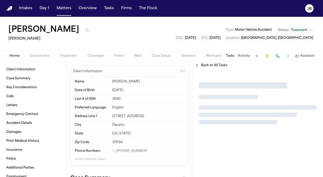
type textarea "*"
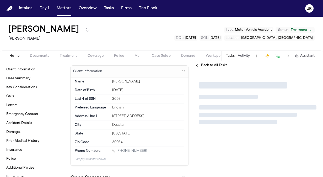
type textarea "*"
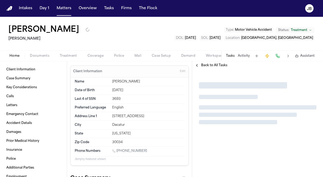
type textarea "*"
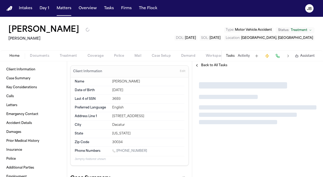
type textarea "*"
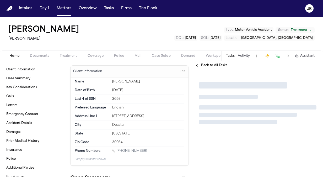
type textarea "*"
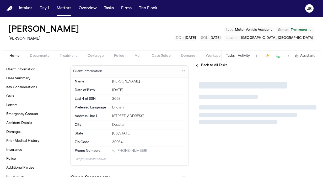
type textarea "*"
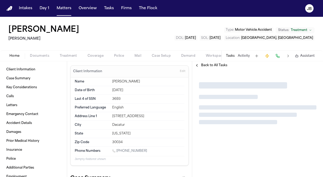
type textarea "*"
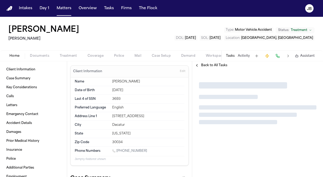
type textarea "*"
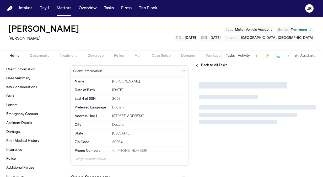
type textarea "*"
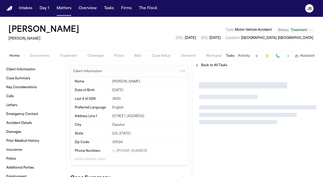
type textarea "*"
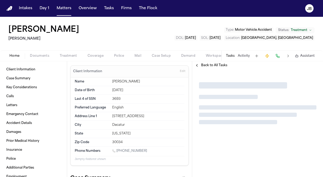
type textarea "*"
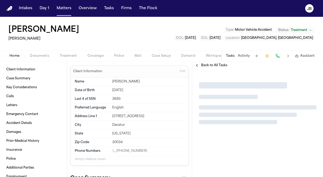
type textarea "*"
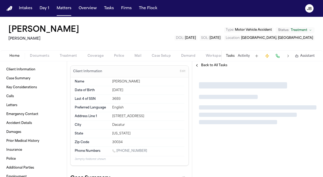
type textarea "*"
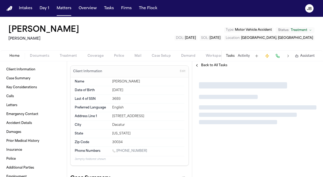
type textarea "*"
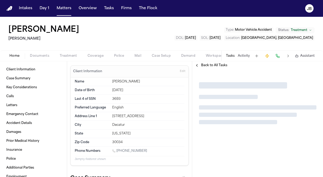
type textarea "*"
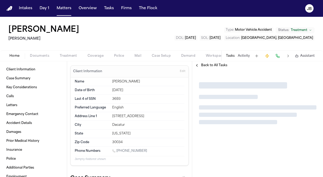
type textarea "*"
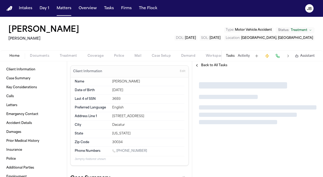
type textarea "*"
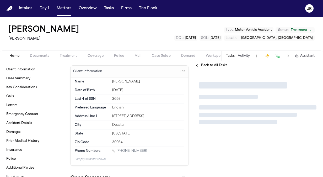
type textarea "*"
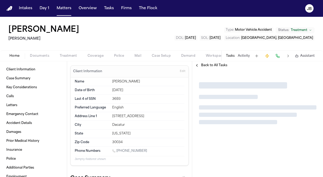
type textarea "*"
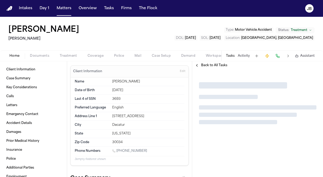
type textarea "*"
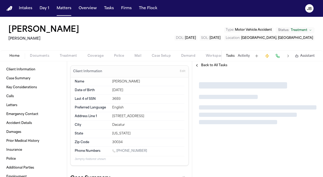
type textarea "*"
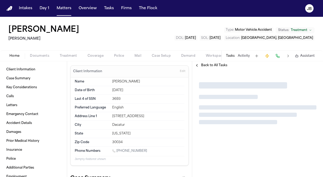
type textarea "*"
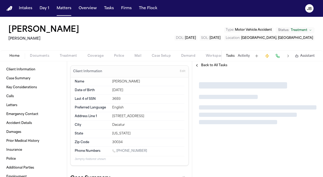
type textarea "*"
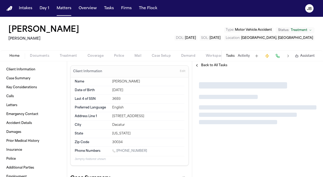
type textarea "*"
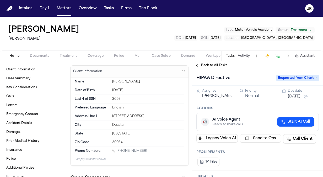
click at [36, 54] on span "Documents" at bounding box center [39, 56] width 19 height 4
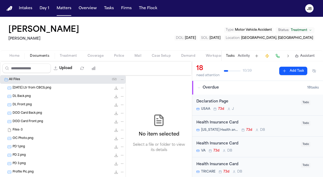
click at [16, 56] on span "Home" at bounding box center [14, 56] width 10 height 4
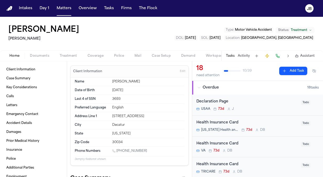
click at [64, 56] on span "Treatment" at bounding box center [68, 56] width 17 height 4
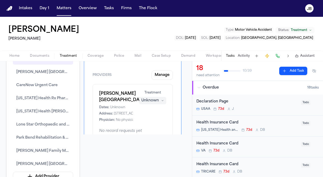
scroll to position [43, 0]
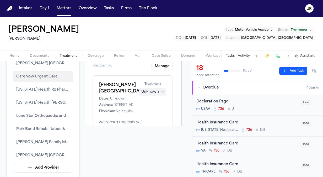
click at [34, 73] on span "CareNow Urgent Care" at bounding box center [36, 76] width 41 height 6
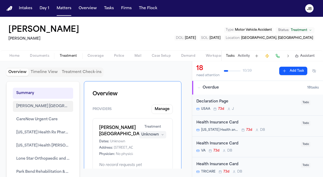
click at [46, 110] on button "Richard L. Roudebush VA Medical Center" at bounding box center [43, 106] width 60 height 11
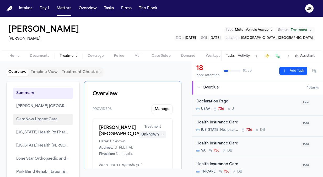
click at [41, 122] on button "CareNow Urgent Care" at bounding box center [43, 119] width 60 height 11
click at [162, 110] on button "Manage" at bounding box center [162, 108] width 21 height 9
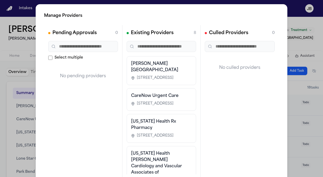
click at [161, 77] on span "1481 West 10th Street, Indianapolis, IN 46202" at bounding box center [155, 77] width 37 height 5
click at [173, 106] on span "2850 Lake Vista Dr, Ste 150, Lewisville, TX 75067" at bounding box center [155, 103] width 37 height 5
click at [174, 131] on h3 "Texas Health Rx Pharmacy" at bounding box center [161, 124] width 61 height 13
click at [156, 62] on h3 "Richard L. Roudebush VA Medical Center" at bounding box center [161, 67] width 61 height 13
click at [147, 97] on div "CareNow Urgent Care 2850 Lake Vista Dr, Ste 150, Lewisville, TX 75067" at bounding box center [162, 99] width 70 height 23
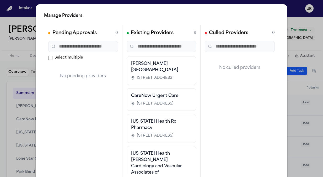
click at [138, 76] on span "1481 West 10th Street, Indianapolis, IN 46202" at bounding box center [155, 77] width 37 height 5
click at [3, 92] on div "Manage Providers Pending Approvals 0 Select multiple No pending providers Exist…" at bounding box center [161, 106] width 323 height 213
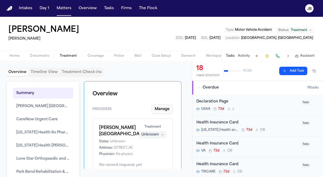
click at [161, 110] on button "Manage" at bounding box center [162, 108] width 21 height 9
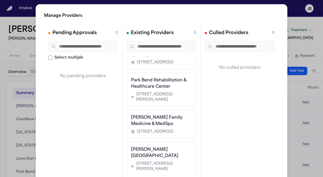
scroll to position [179, 0]
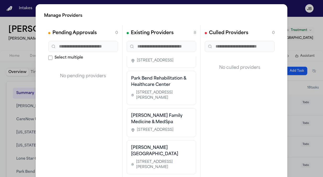
click at [290, 52] on div "Manage Providers Pending Approvals 0 Select multiple No pending providers Exist…" at bounding box center [161, 106] width 323 height 213
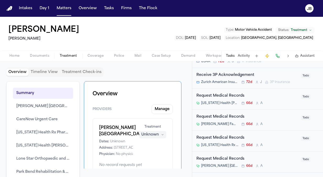
scroll to position [0, 0]
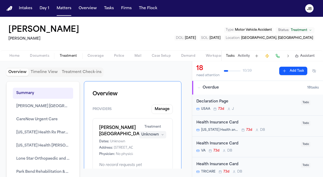
click at [3, 55] on div "Home Documents Treatment Coverage Police Mail Case Setup Demand Workspaces Arti…" at bounding box center [161, 55] width 323 height 10
click at [15, 55] on span "Home" at bounding box center [14, 56] width 10 height 4
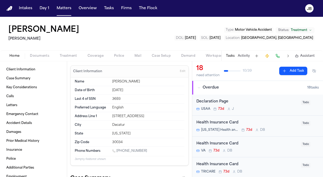
drag, startPoint x: 142, startPoint y: 151, endPoint x: 117, endPoint y: 149, distance: 25.2
click at [117, 149] on div "1 (817) 798-9249" at bounding box center [148, 151] width 72 height 5
copy link "(817) 798-9249"
click at [244, 54] on button "Activity" at bounding box center [244, 56] width 12 height 4
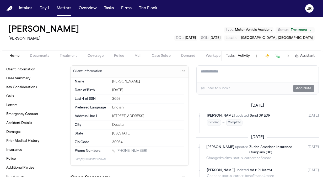
click at [216, 79] on textarea "Add a note to this matter" at bounding box center [258, 74] width 122 height 17
click at [279, 70] on textarea "**********" at bounding box center [258, 74] width 122 height 17
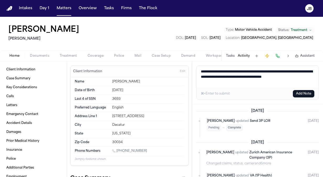
click at [305, 95] on button "Add Note" at bounding box center [304, 93] width 22 height 7
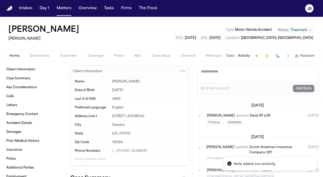
click at [302, 30] on span "Treatment" at bounding box center [299, 30] width 17 height 4
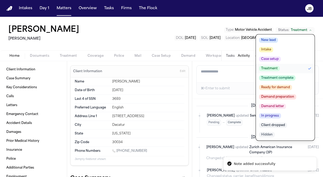
click at [287, 79] on span "Treatment complete" at bounding box center [277, 77] width 36 height 5
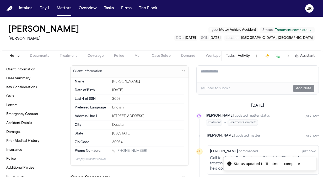
click at [63, 54] on span "Treatment" at bounding box center [68, 56] width 17 height 4
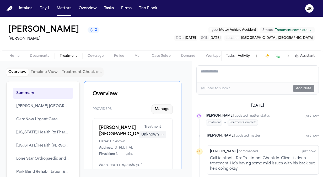
click at [162, 108] on button "Manage" at bounding box center [162, 108] width 21 height 9
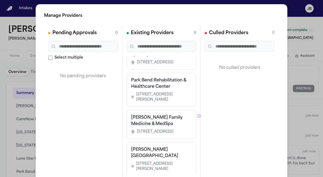
scroll to position [159, 0]
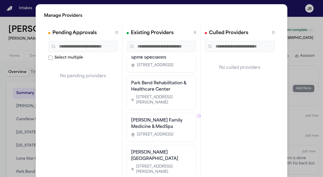
click at [166, 133] on span "12001 South Freeway, Medical Office Building 5, Suite 302, Burleson, TX 76028" at bounding box center [155, 134] width 37 height 5
click at [149, 124] on h3 "McKenzie Family Medicine & MedSpa" at bounding box center [161, 123] width 61 height 13
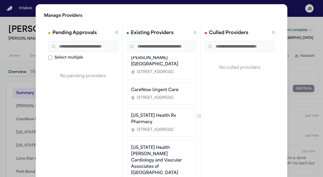
scroll to position [0, 0]
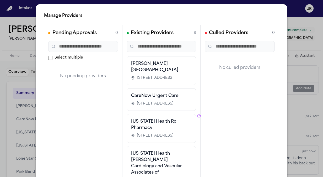
click at [152, 106] on span "2850 Lake Vista Dr, Ste 150, Lewisville, TX 75067" at bounding box center [155, 103] width 37 height 5
drag, startPoint x: 173, startPoint y: 112, endPoint x: 141, endPoint y: 106, distance: 32.0
click at [141, 106] on span "2850 Lake Vista Dr, Ste 150, Lewisville, TX 75067" at bounding box center [155, 103] width 37 height 5
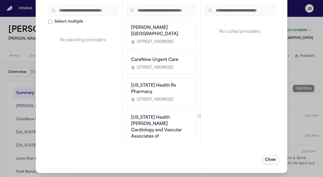
click at [267, 159] on button "Close" at bounding box center [270, 159] width 17 height 9
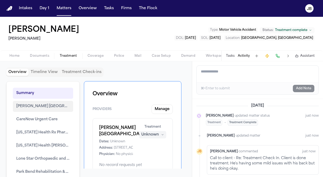
drag, startPoint x: 38, startPoint y: 108, endPoint x: 25, endPoint y: 105, distance: 12.3
click at [25, 105] on span "Richard L. Roudebush VA Medical Center" at bounding box center [43, 106] width 54 height 6
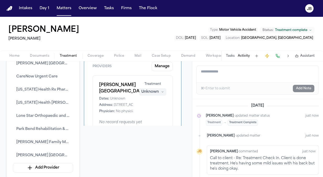
scroll to position [0, 0]
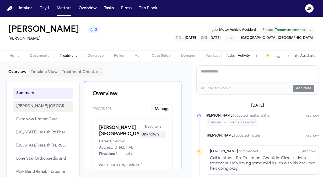
click at [29, 104] on span "Richard L. Roudebush VA Medical Center" at bounding box center [43, 106] width 54 height 6
click at [42, 69] on button "Timeline View" at bounding box center [44, 71] width 31 height 7
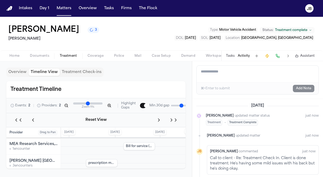
click at [35, 140] on div "MEA Research Services, Inc. 1 encounter" at bounding box center [33, 146] width 55 height 17
click at [29, 149] on div "1 encounter" at bounding box center [33, 149] width 48 height 4
click at [27, 161] on div "Joseph Maxwell Cleland Atlanta VA Medical Center" at bounding box center [33, 160] width 48 height 5
click at [22, 63] on div "Overview Timeline View Treatment Check-ins Treatment Timeline Events: 2 Provide…" at bounding box center [96, 119] width 192 height 116
click at [15, 74] on button "Overview" at bounding box center [17, 71] width 22 height 7
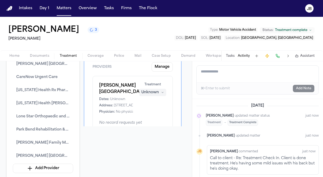
scroll to position [43, 0]
click at [161, 90] on icon "button" at bounding box center [162, 91] width 3 height 3
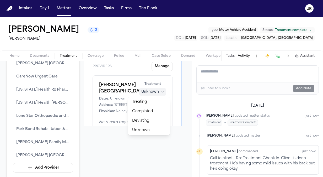
click at [159, 66] on button "Manage" at bounding box center [162, 66] width 21 height 9
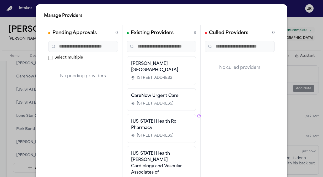
click at [150, 69] on h3 "Richard L. Roudebush VA Medical Center" at bounding box center [161, 67] width 61 height 13
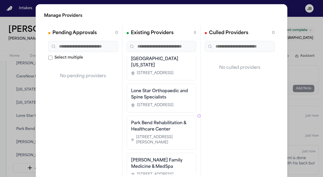
scroll to position [167, 0]
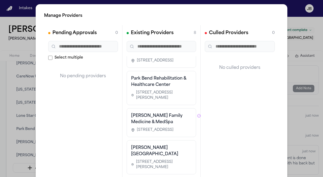
click at [156, 132] on span "12001 South Freeway, Medical Office Building 5, Suite 302, Burleson, TX 76028" at bounding box center [155, 129] width 37 height 5
click at [160, 75] on h3 "Park Bend Rehabilitation & Healthcare Center" at bounding box center [161, 81] width 61 height 13
click at [306, 47] on div "Manage Providers Pending Approvals 0 Select multiple No pending providers Exist…" at bounding box center [161, 106] width 323 height 213
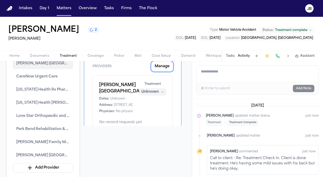
click at [50, 68] on button "Richard L. Roudebush VA Medical Center" at bounding box center [43, 63] width 60 height 11
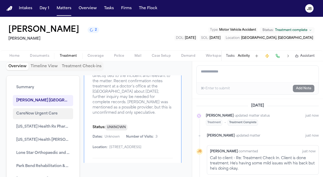
click at [39, 112] on span "CareNow Urgent Care" at bounding box center [36, 113] width 41 height 6
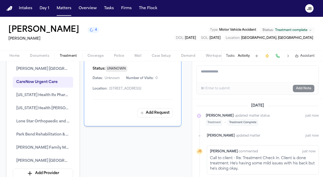
scroll to position [0, 0]
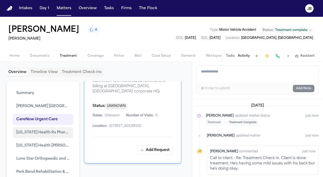
click at [54, 130] on span "Texas Health Rx Pharmacy" at bounding box center [43, 132] width 54 height 6
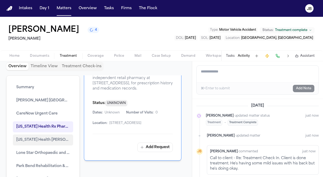
click at [49, 140] on span "Texas Health Huguley Cardiology and Vascular Associates of North Texas" at bounding box center [43, 140] width 54 height 6
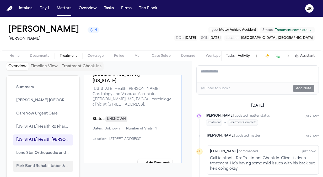
click at [41, 161] on button "Park Bend Rehabilitation & Healthcare Center" at bounding box center [43, 166] width 60 height 11
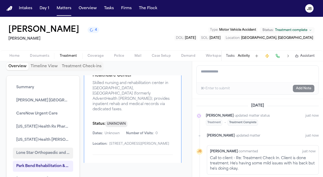
click at [48, 152] on span "Lone Star Orthopaedic and Spine Specialists" at bounding box center [43, 153] width 54 height 6
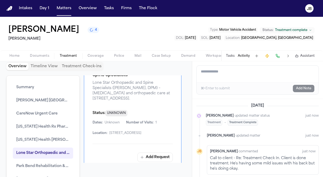
scroll to position [0, 0]
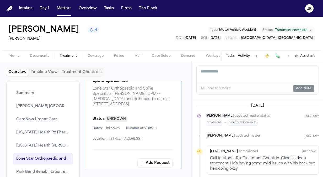
click at [43, 55] on span "Documents" at bounding box center [39, 56] width 19 height 4
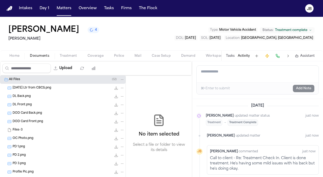
click at [46, 54] on span "Documents" at bounding box center [39, 56] width 19 height 4
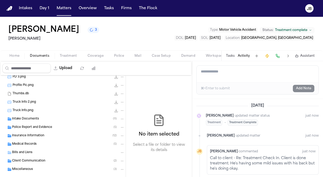
scroll to position [95, 0]
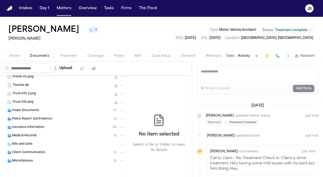
click at [39, 136] on div "Medical Records ( 5 )" at bounding box center [68, 135] width 113 height 5
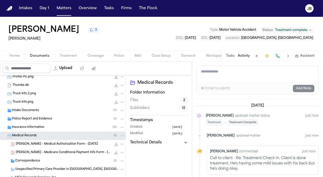
click at [71, 143] on span "C. Neal - Medical Authorization Form - 4.5.25" at bounding box center [57, 144] width 82 height 4
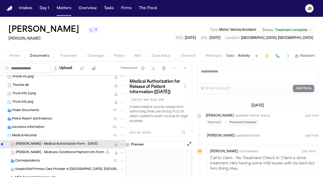
click at [46, 161] on div "Correspondence ( 2 )" at bounding box center [69, 160] width 109 height 5
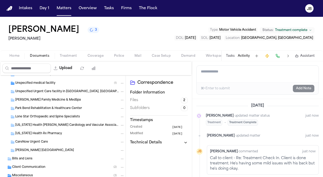
scroll to position [215, 0]
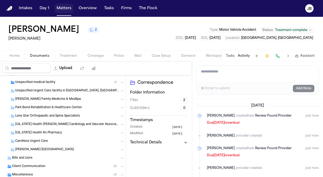
click at [69, 8] on button "Matters" at bounding box center [64, 8] width 19 height 9
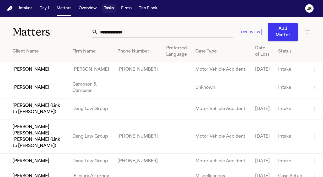
click at [105, 10] on button "Tasks" at bounding box center [109, 8] width 14 height 9
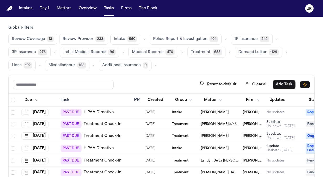
click at [190, 144] on td "Intake" at bounding box center [184, 148] width 29 height 13
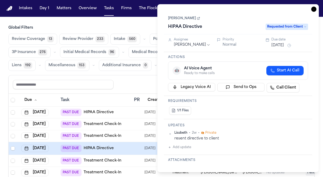
click at [314, 9] on icon "button" at bounding box center [313, 9] width 5 height 5
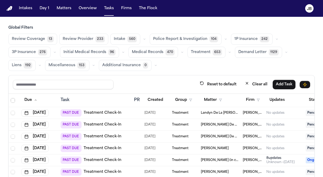
scroll to position [51, 0]
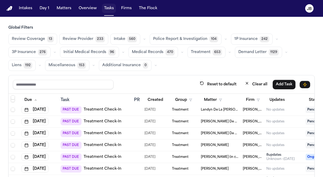
click at [109, 6] on button "Tasks" at bounding box center [109, 8] width 14 height 9
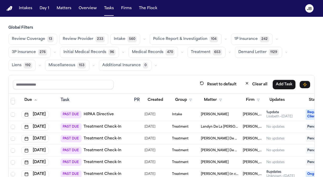
scroll to position [42, 0]
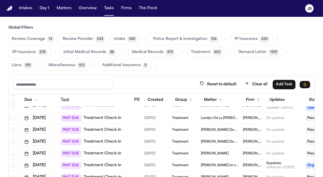
click at [214, 128] on span "[PERSON_NAME] De La [PERSON_NAME]" at bounding box center [220, 130] width 38 height 4
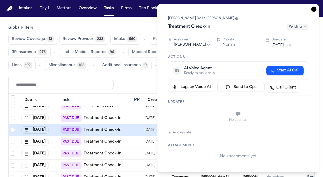
click at [175, 19] on link "[PERSON_NAME] De La [PERSON_NAME]" at bounding box center [203, 18] width 70 height 4
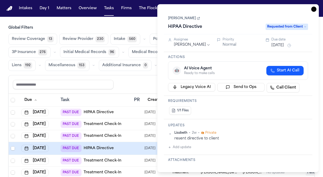
scroll to position [30, 0]
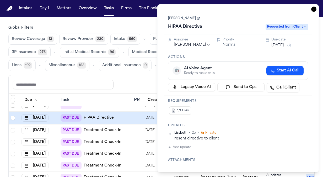
click at [315, 8] on icon "button" at bounding box center [313, 9] width 5 height 5
